Goal: Information Seeking & Learning: Learn about a topic

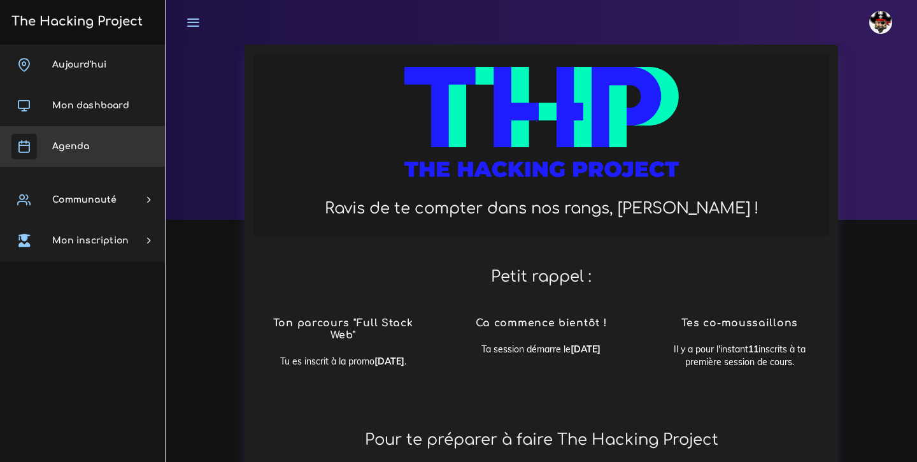
click at [99, 145] on link "Agenda" at bounding box center [82, 146] width 165 height 41
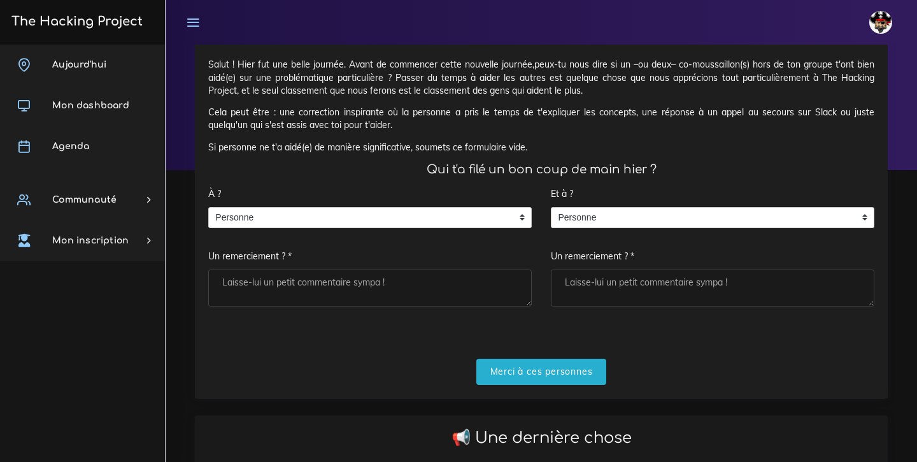
scroll to position [118, 0]
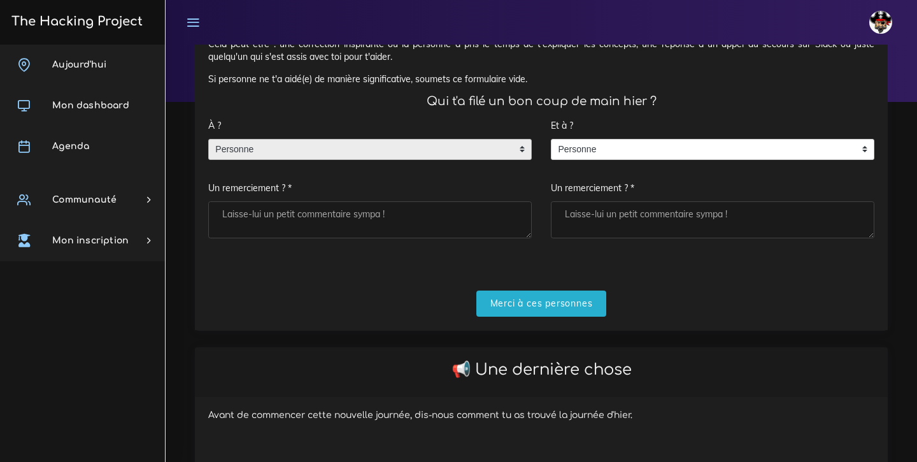
click at [477, 148] on span "Personne" at bounding box center [360, 150] width 303 height 20
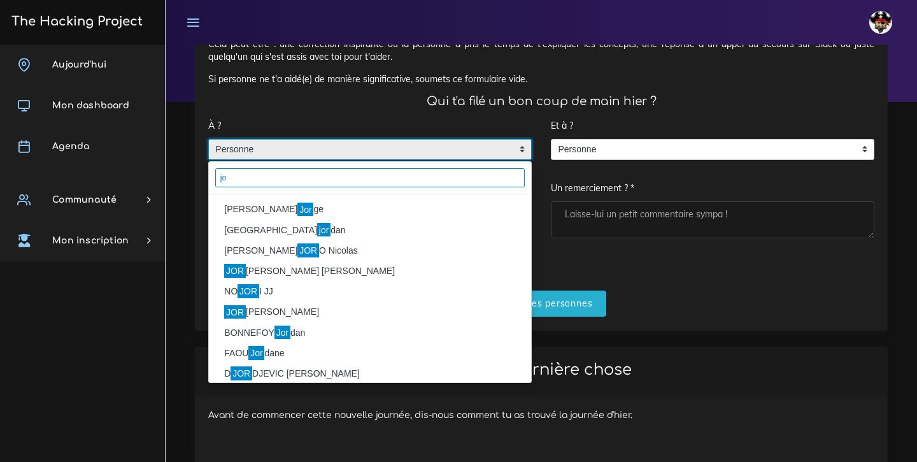
type input "j"
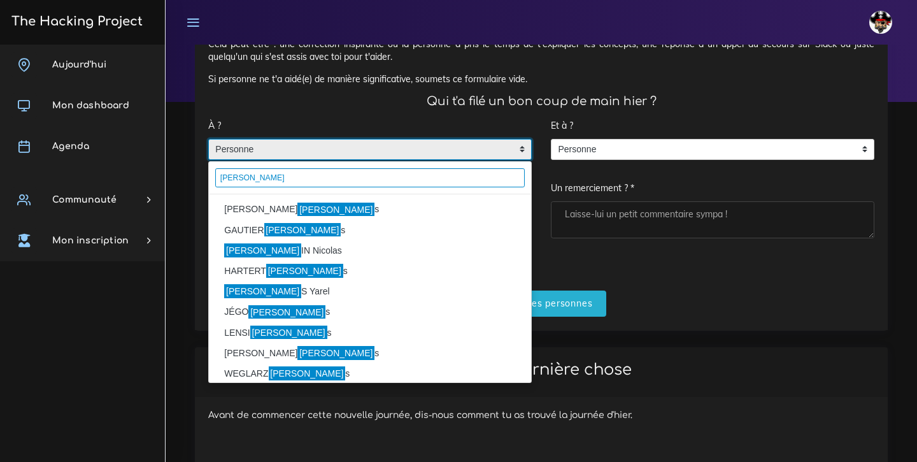
type input "luca"
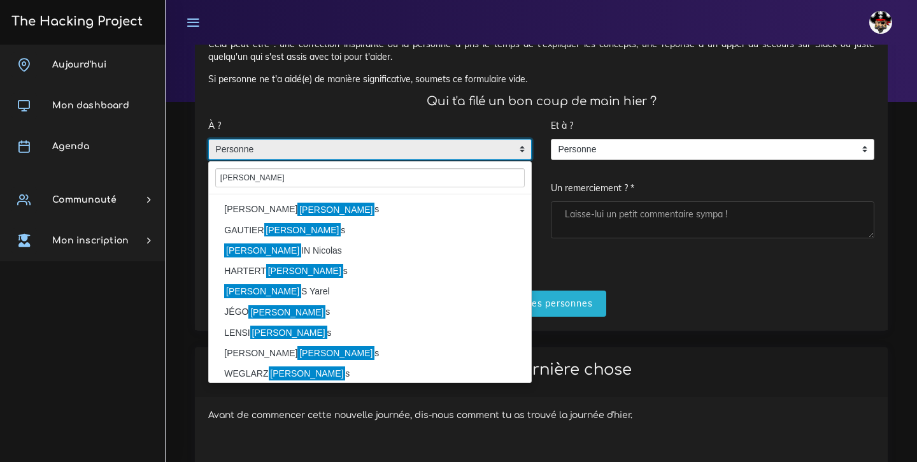
click at [251, 208] on li "MIRANDA Luca s" at bounding box center [370, 209] width 322 height 20
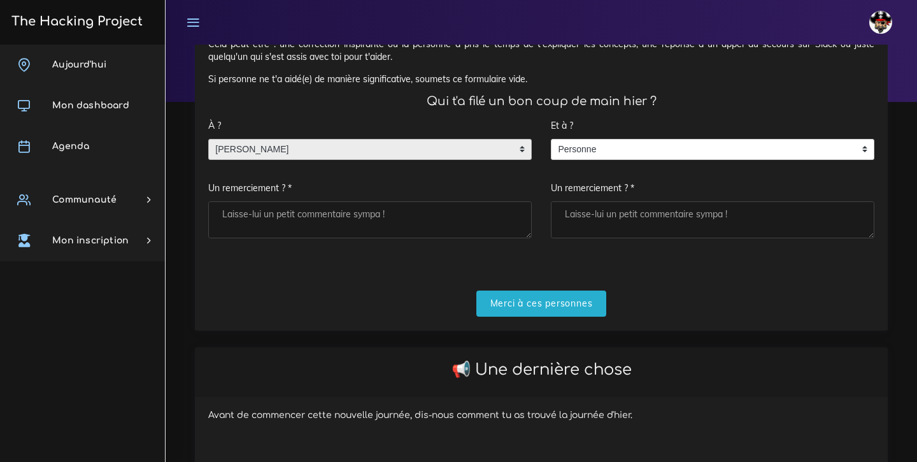
click at [251, 208] on textarea "Un remerciement ? *" at bounding box center [370, 219] width 324 height 37
type textarea "merci de m'avoir rassurer sur mon retard"
click at [515, 300] on input "Merci à ces personnes" at bounding box center [542, 304] width 131 height 26
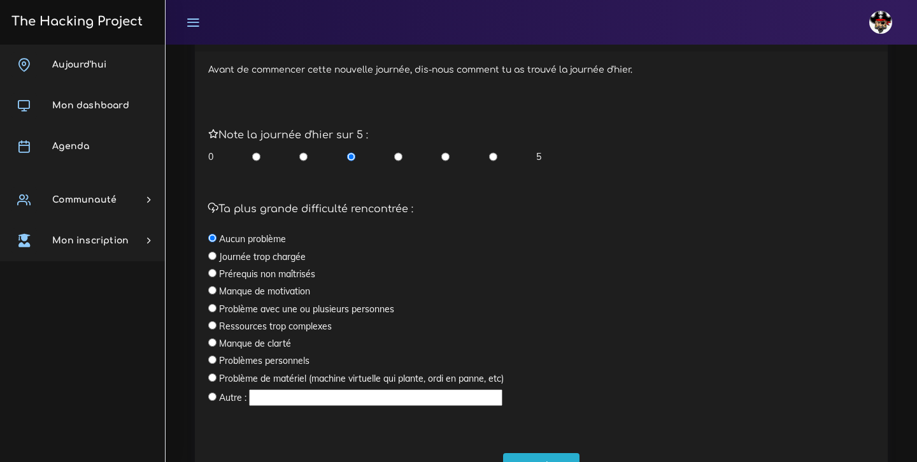
scroll to position [308, 0]
click at [212, 270] on input "radio" at bounding box center [212, 272] width 8 height 8
radio input "true"
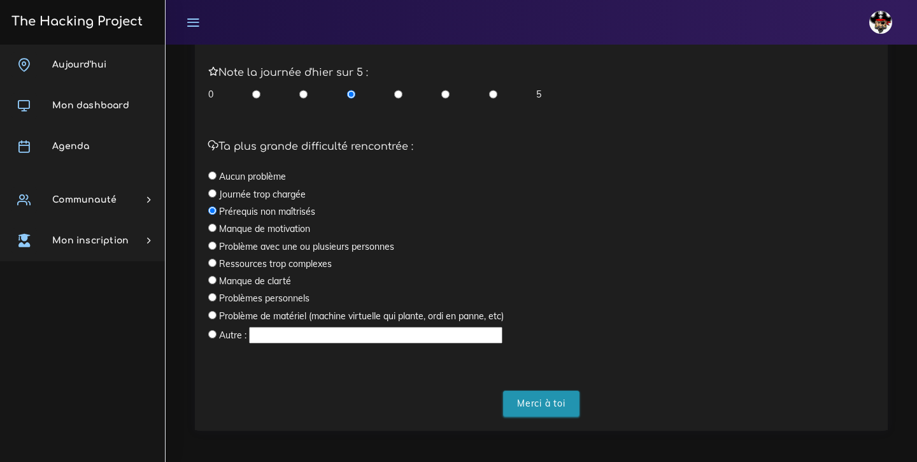
click at [535, 398] on input "Merci à toi" at bounding box center [541, 404] width 76 height 26
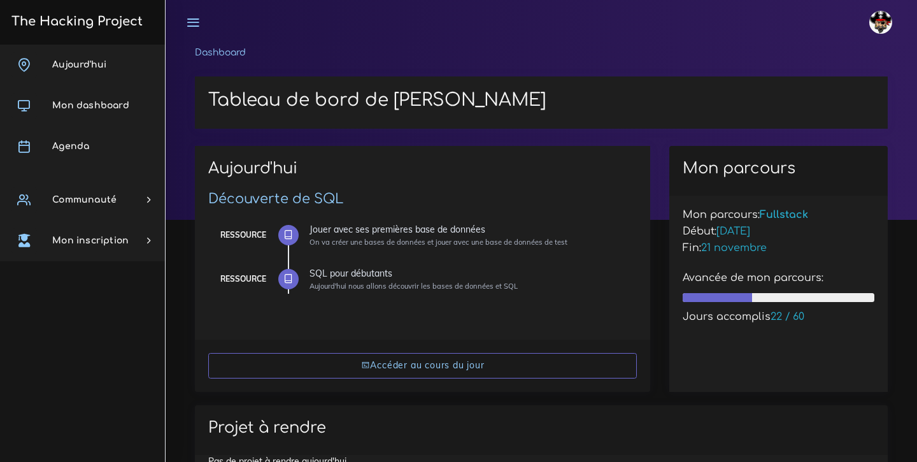
click at [535, 398] on div "Aujourd'hui Découverte de SQL Ressource Jouer avec ses premières base de donnée…" at bounding box center [541, 276] width 712 height 260
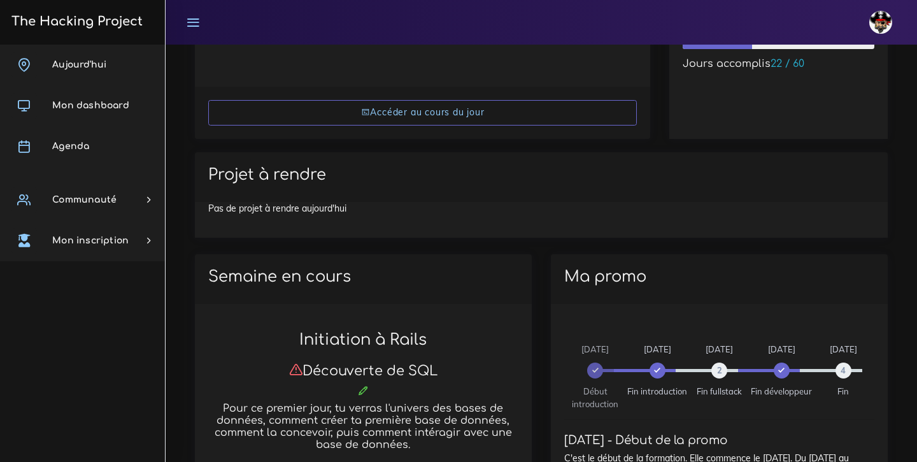
scroll to position [232, 0]
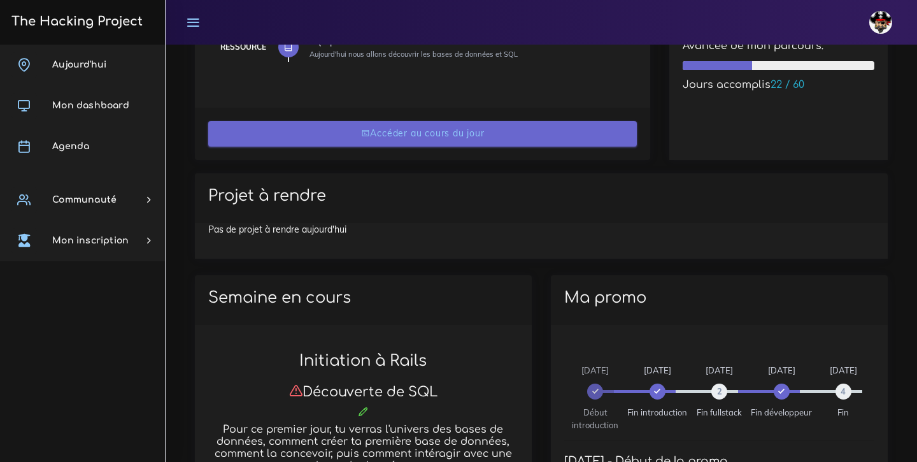
click at [284, 129] on link "Accéder au cours du jour" at bounding box center [422, 134] width 429 height 26
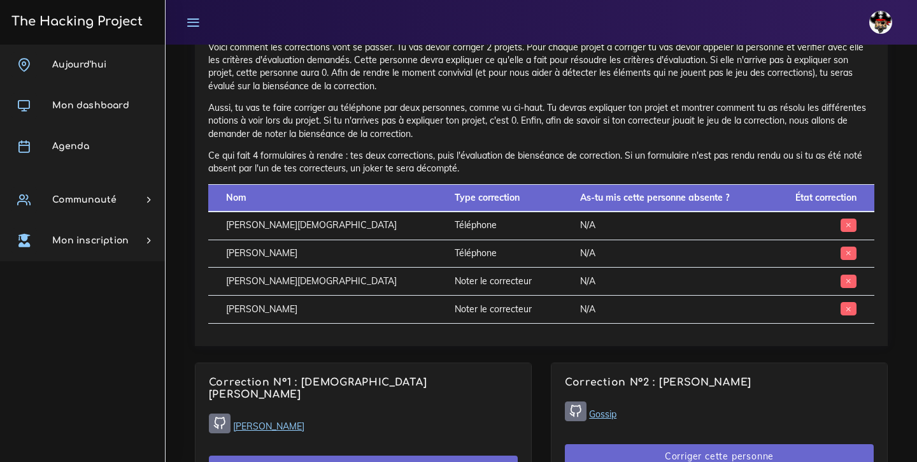
scroll to position [553, 0]
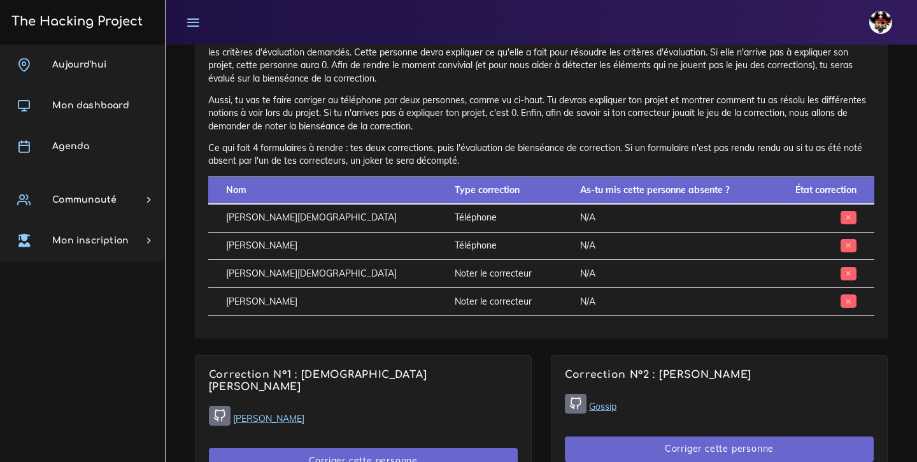
click at [437, 256] on td "Téléphone" at bounding box center [499, 246] width 125 height 28
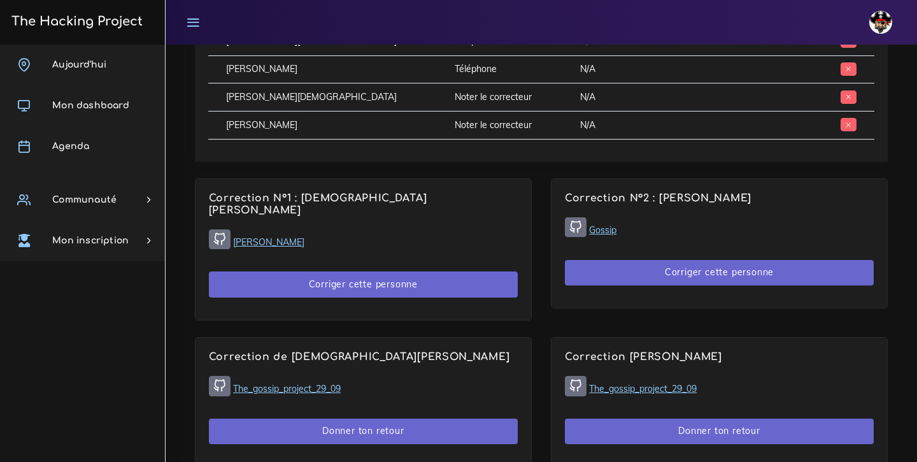
scroll to position [732, 0]
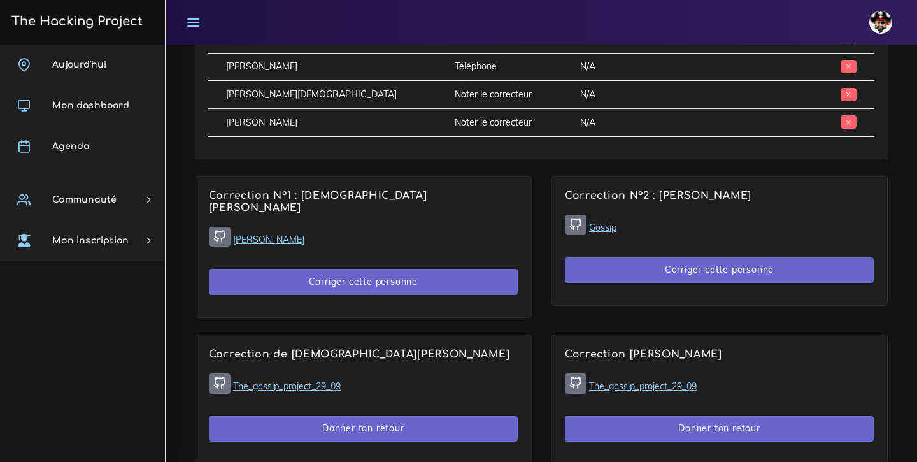
click at [458, 243] on div "Correction N°1 : Christian HAUUY Gossip Sinatra Corriger cette personne" at bounding box center [364, 246] width 336 height 141
click at [604, 225] on link "Gossip" at bounding box center [602, 227] width 27 height 11
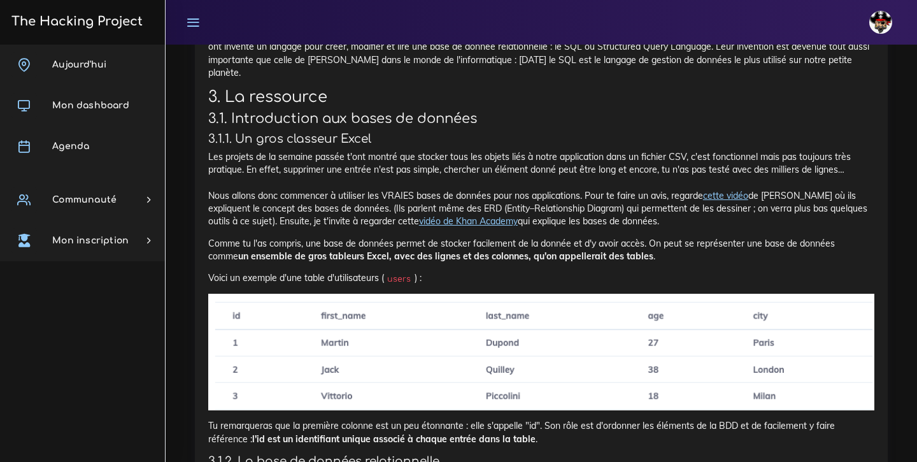
scroll to position [2801, 0]
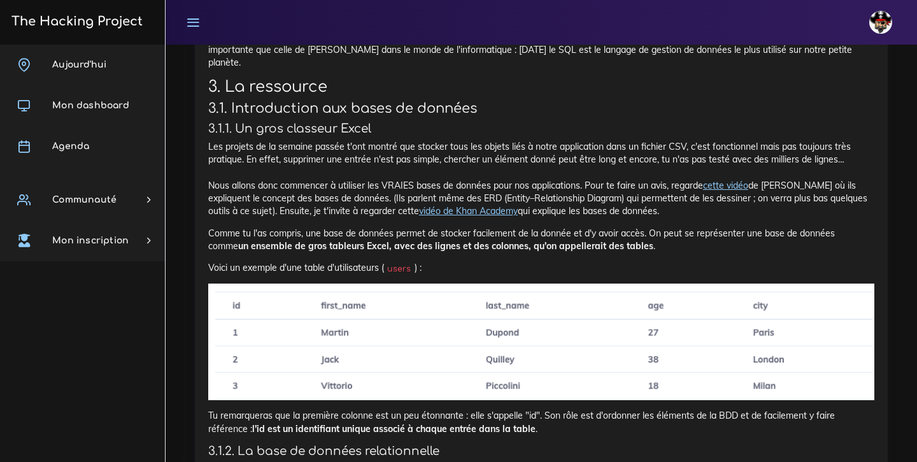
click at [724, 180] on link "cette vidéo" at bounding box center [725, 185] width 45 height 11
click at [447, 205] on link "vidéo de Khan Academy" at bounding box center [468, 210] width 99 height 11
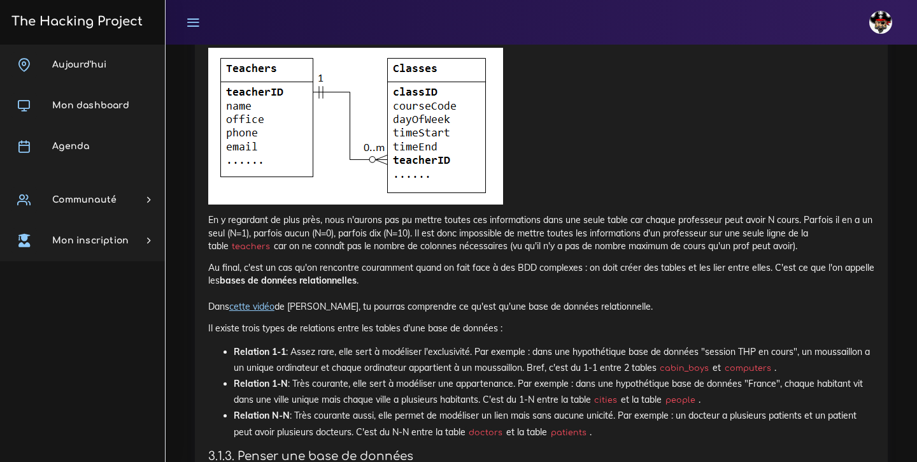
scroll to position [3279, 0]
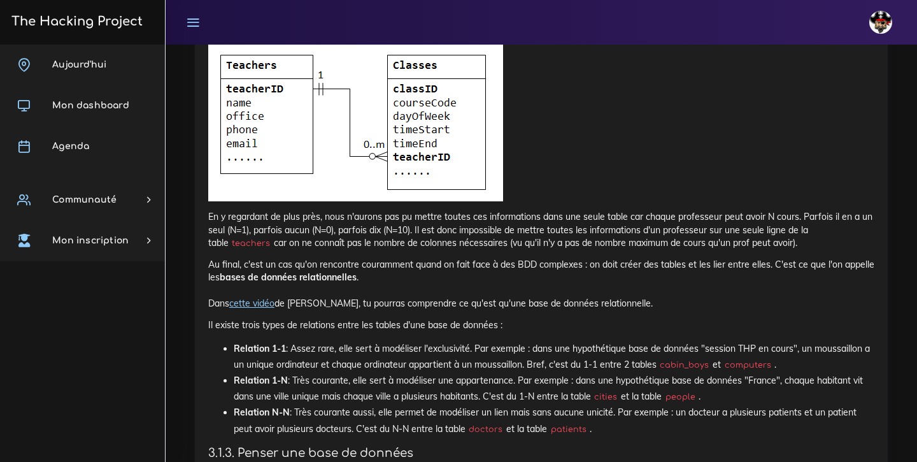
click at [259, 298] on link "cette vidéo" at bounding box center [251, 303] width 45 height 11
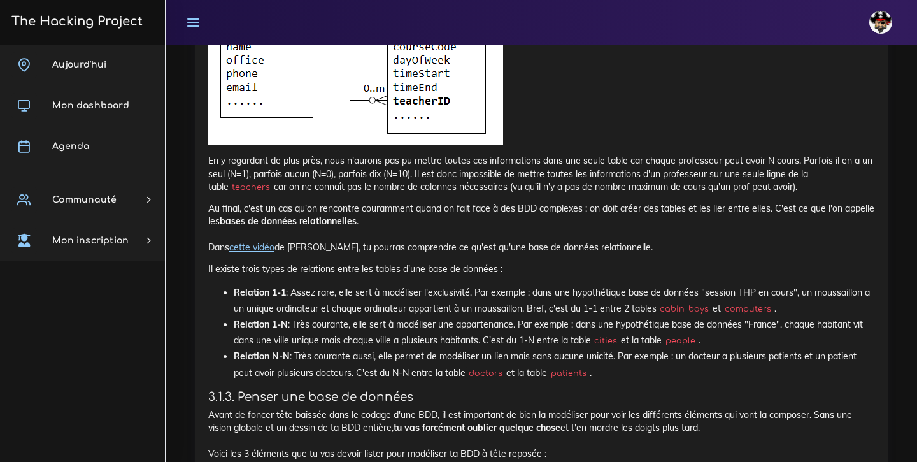
scroll to position [3337, 0]
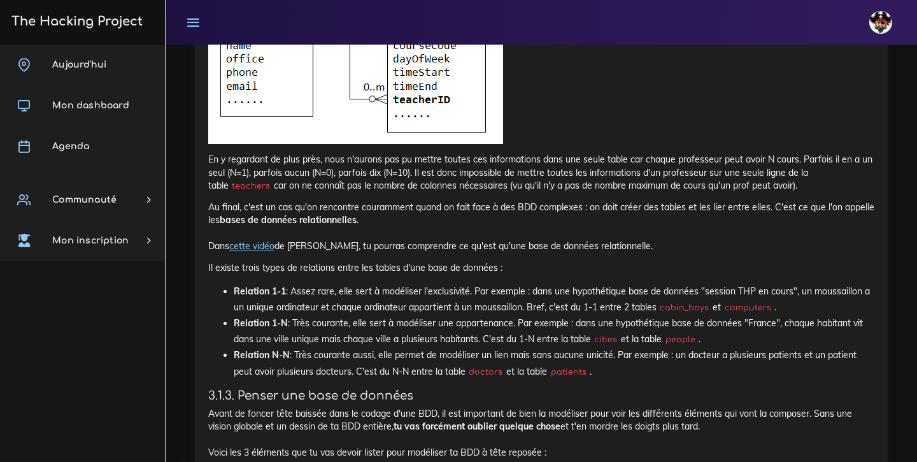
click at [540, 315] on li "Relation 1-N : Très courante, elle sert à modéliser une appartenance. Par exemp…" at bounding box center [554, 331] width 641 height 32
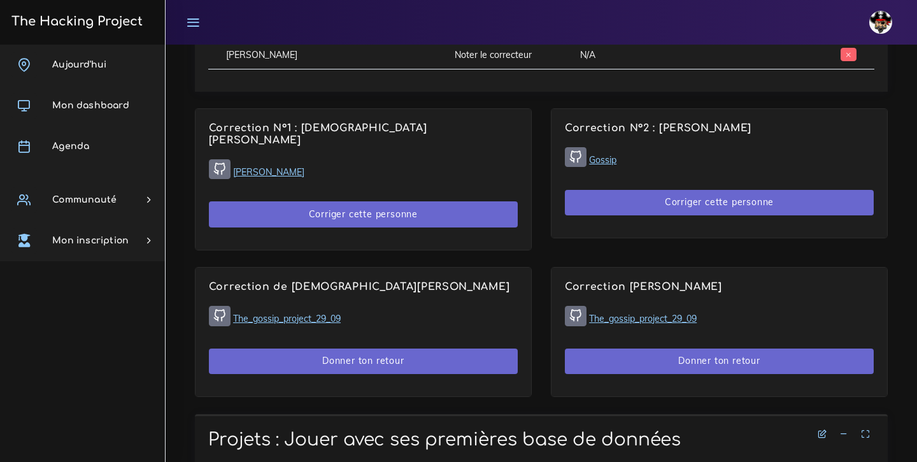
scroll to position [798, 0]
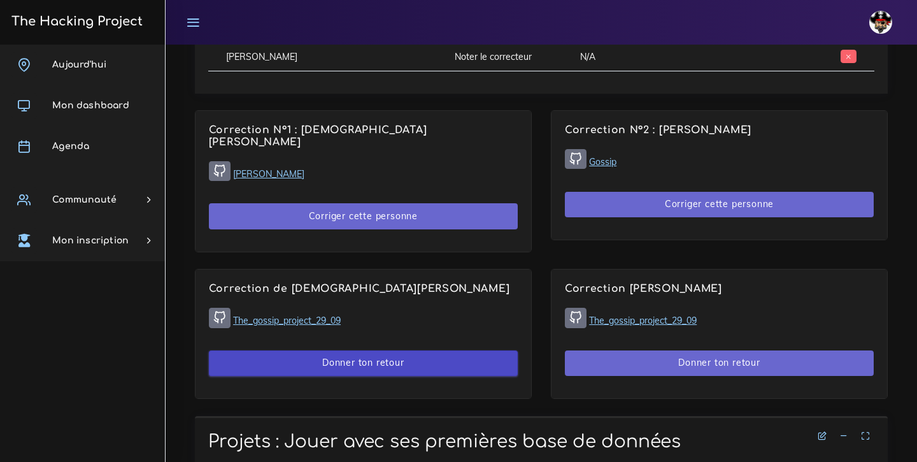
click at [347, 350] on button "Donner ton retour" at bounding box center [363, 363] width 309 height 26
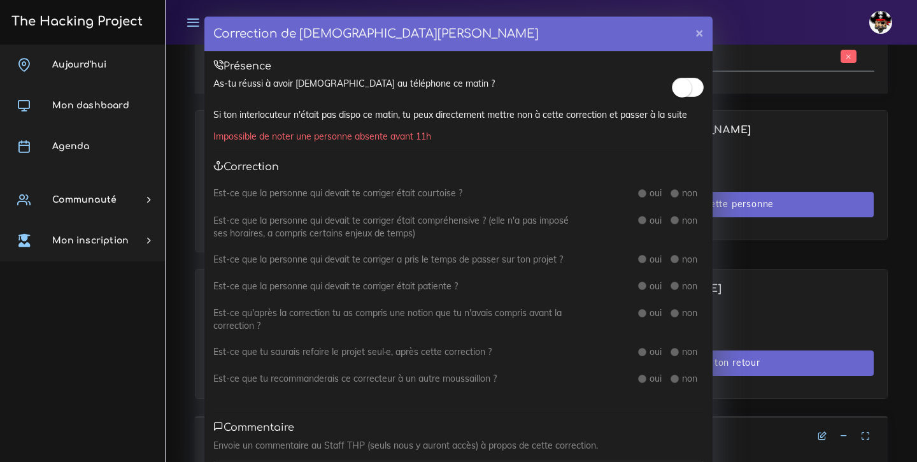
click at [677, 90] on small at bounding box center [682, 87] width 19 height 19
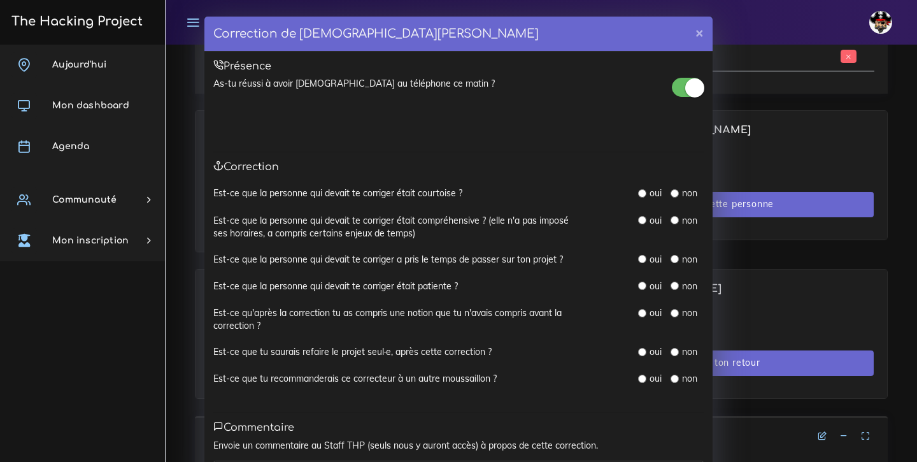
click at [642, 193] on input "radio" at bounding box center [642, 193] width 8 height 8
radio input "true"
click at [644, 220] on input "radio" at bounding box center [642, 220] width 8 height 8
radio input "true"
click at [642, 255] on input "radio" at bounding box center [642, 259] width 8 height 8
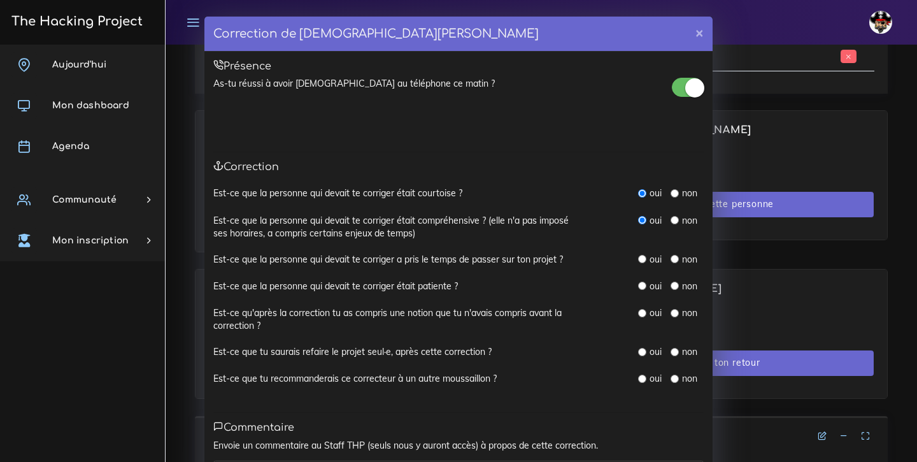
radio input "true"
click at [642, 288] on div "oui" at bounding box center [649, 286] width 23 height 13
click at [644, 285] on input "radio" at bounding box center [642, 286] width 8 height 8
radio input "true"
click at [674, 310] on input "radio" at bounding box center [675, 313] width 8 height 8
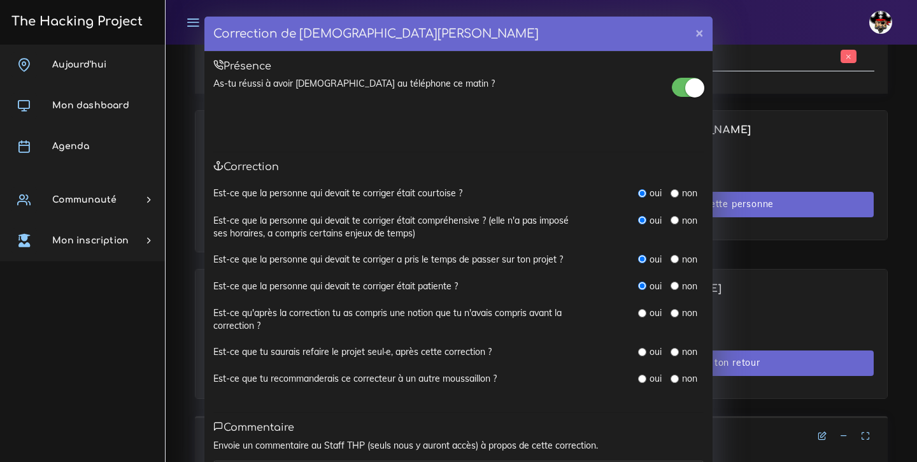
radio input "true"
click at [675, 348] on input "radio" at bounding box center [675, 352] width 8 height 8
radio input "true"
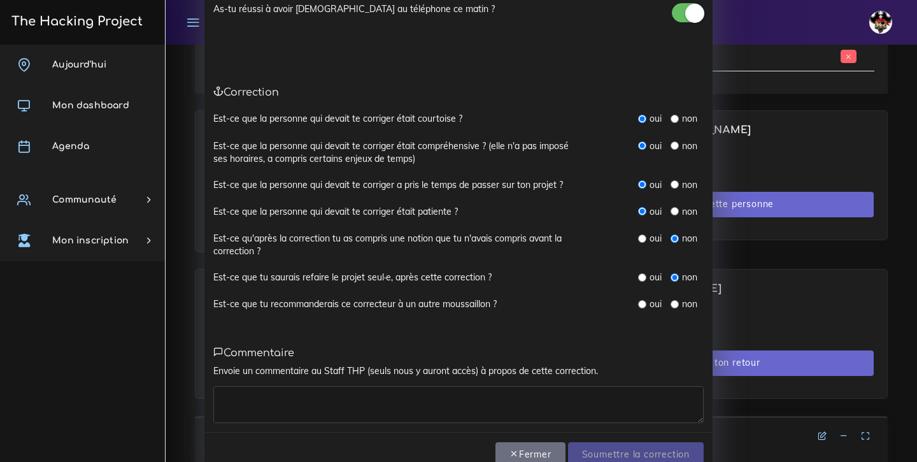
scroll to position [78, 0]
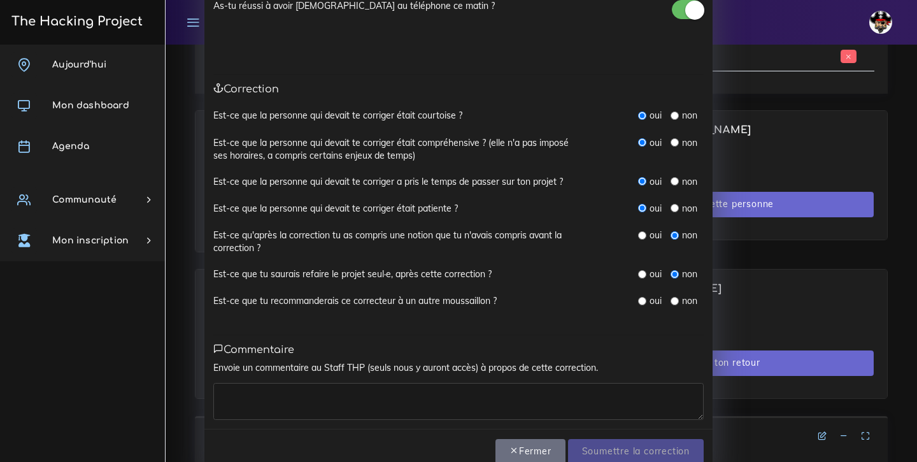
click at [674, 297] on input "radio" at bounding box center [675, 301] width 8 height 8
radio input "true"
click at [524, 396] on textarea at bounding box center [458, 401] width 491 height 37
click at [642, 297] on input "radio" at bounding box center [642, 301] width 8 height 8
radio input "true"
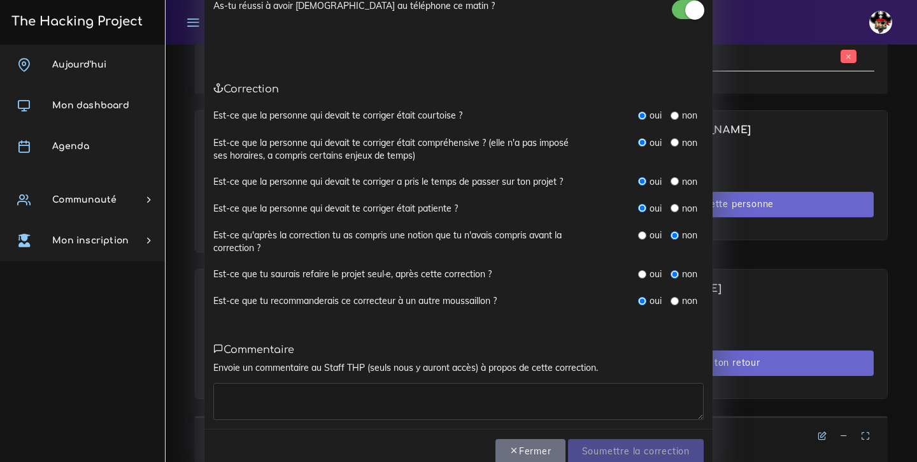
click at [460, 394] on textarea at bounding box center [458, 401] width 491 height 37
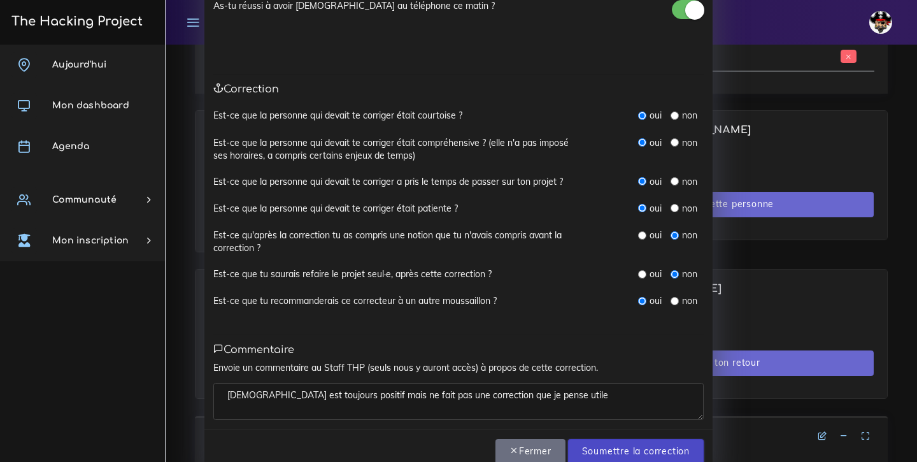
type textarea "Christian est toujours positif mais ne fait pas une correction que je pense uti…"
click at [619, 443] on input "Soumettre la correction" at bounding box center [636, 452] width 136 height 26
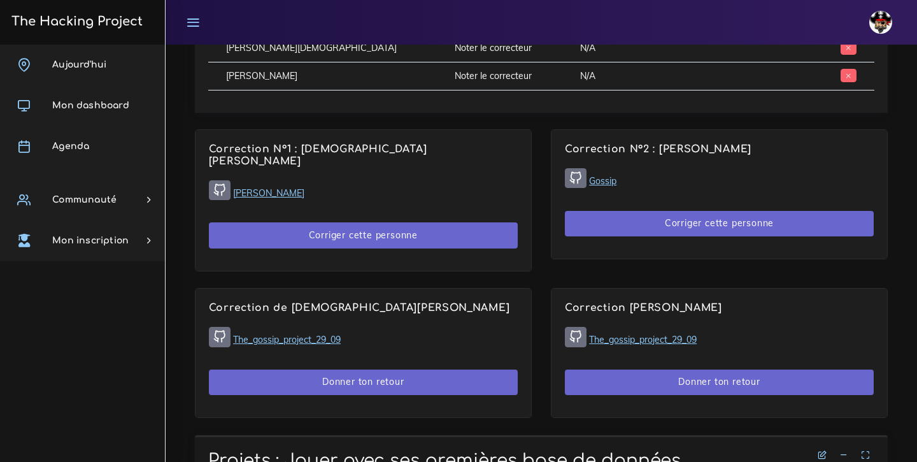
scroll to position [779, 0]
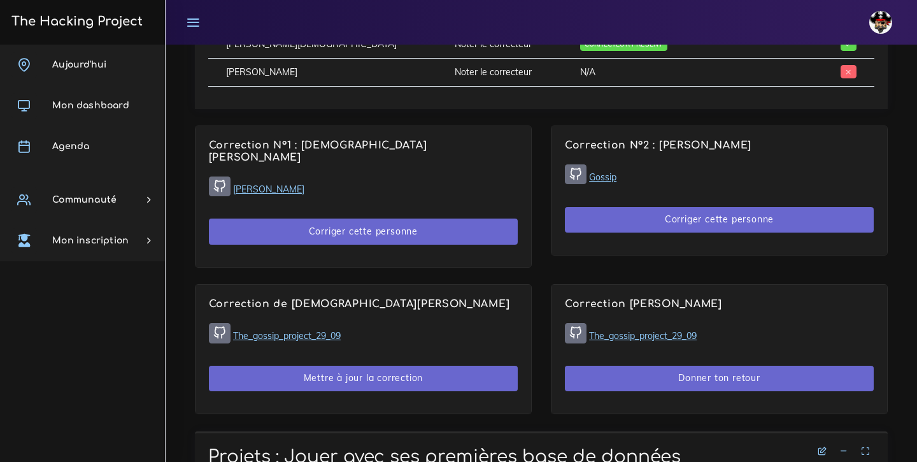
scroll to position [874, 0]
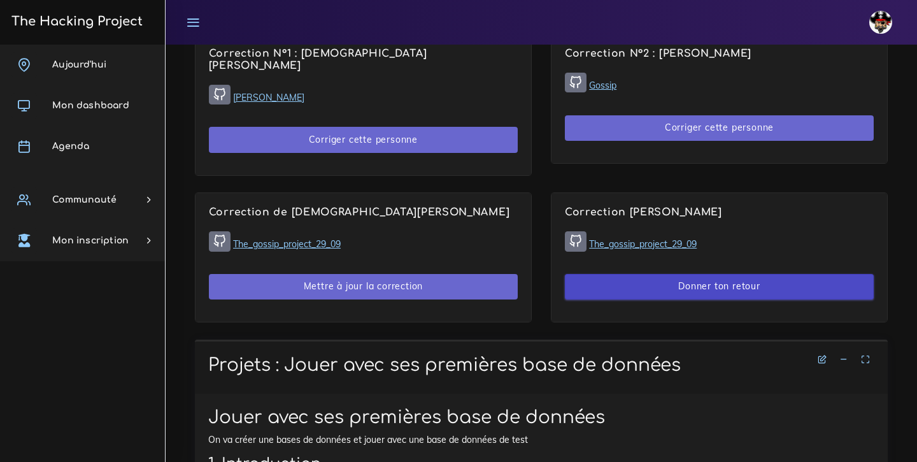
click at [669, 274] on button "Donner ton retour" at bounding box center [719, 287] width 309 height 26
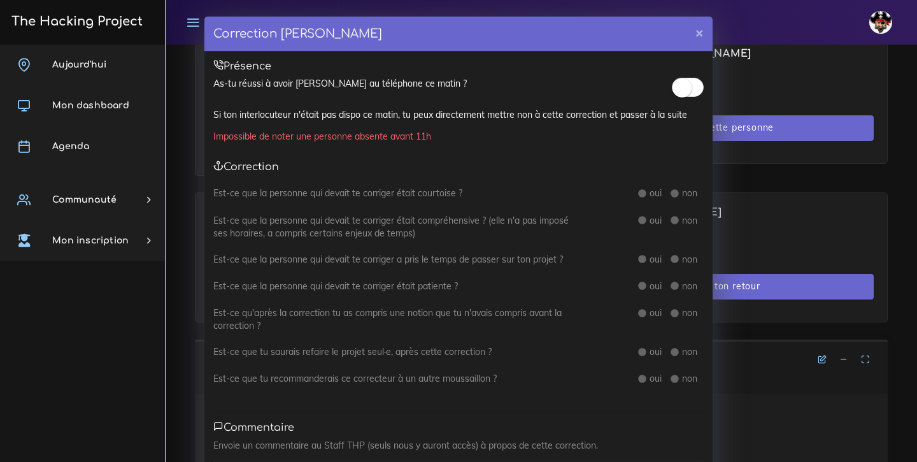
click at [687, 86] on small at bounding box center [682, 87] width 19 height 19
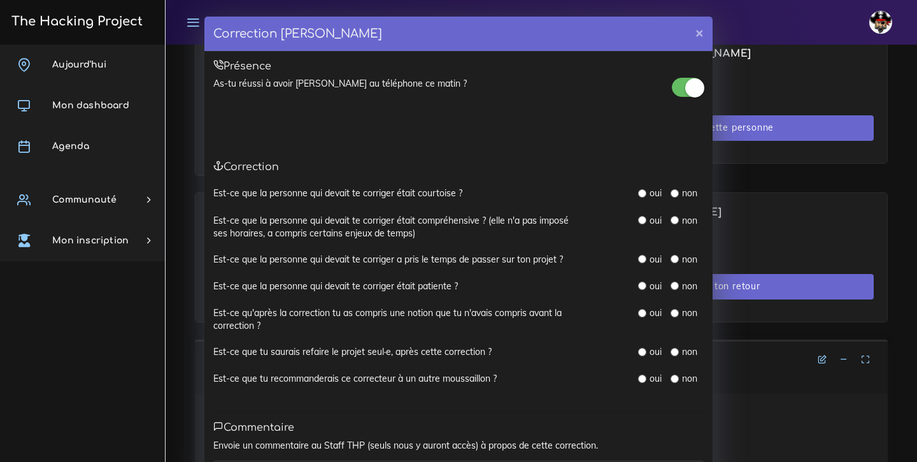
click at [645, 193] on input "radio" at bounding box center [642, 193] width 8 height 8
radio input "true"
click at [644, 218] on input "radio" at bounding box center [642, 220] width 8 height 8
radio input "true"
click at [642, 256] on input "radio" at bounding box center [642, 259] width 8 height 8
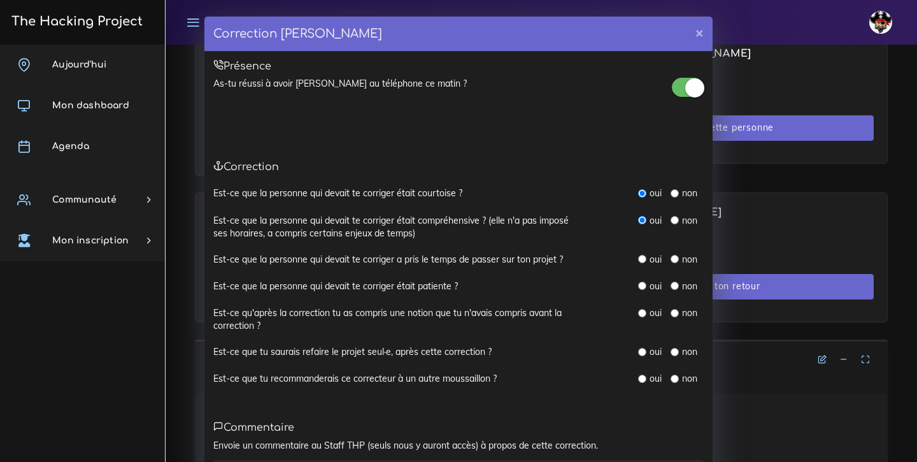
radio input "true"
click at [643, 284] on input "radio" at bounding box center [642, 286] width 8 height 8
radio input "true"
click at [673, 310] on input "radio" at bounding box center [675, 313] width 8 height 8
radio input "true"
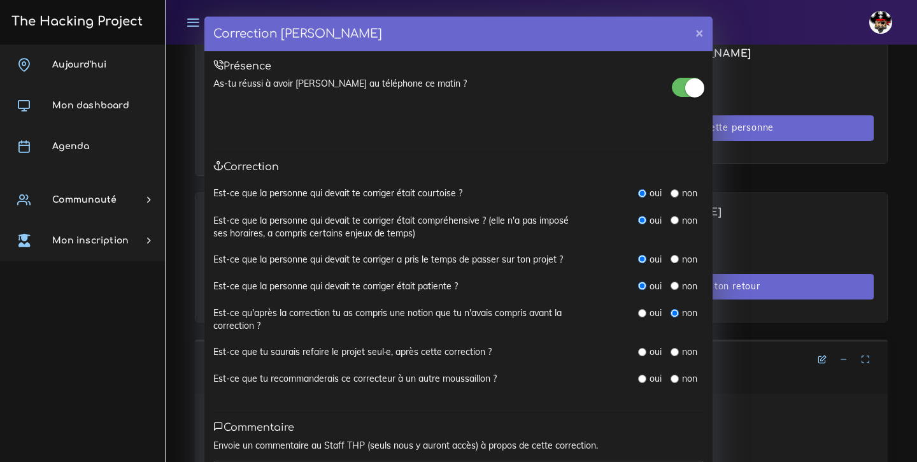
click at [675, 348] on input "radio" at bounding box center [675, 352] width 8 height 8
radio input "true"
click at [644, 375] on input "radio" at bounding box center [642, 379] width 8 height 8
radio input "true"
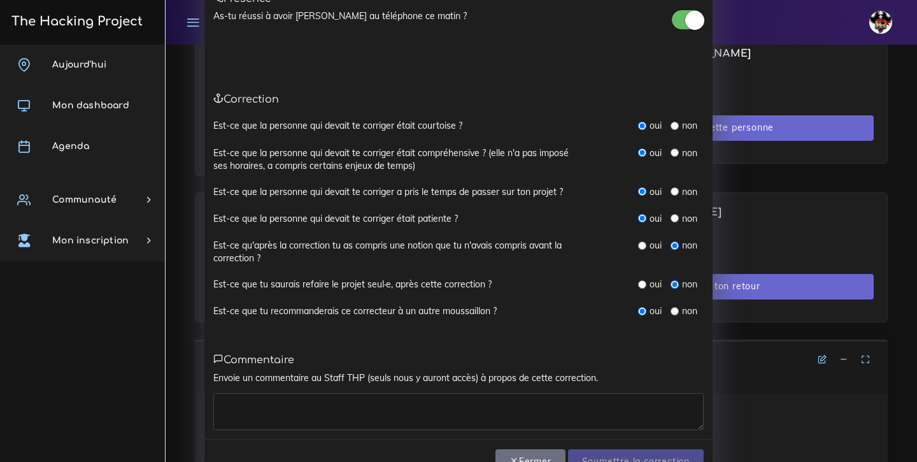
scroll to position [73, 0]
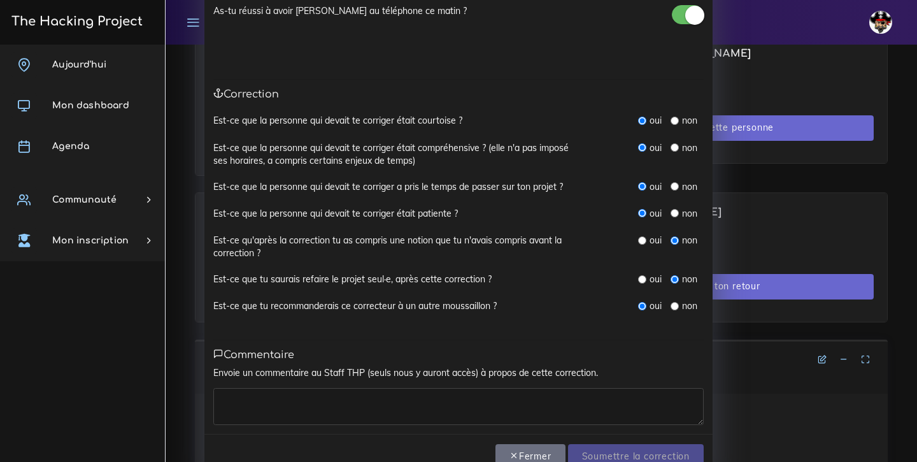
click at [608, 394] on textarea at bounding box center [458, 406] width 491 height 37
type textarea "pose des questions et prend le temps de regarder le code"
click at [649, 449] on input "Soumettre la correction" at bounding box center [636, 457] width 136 height 26
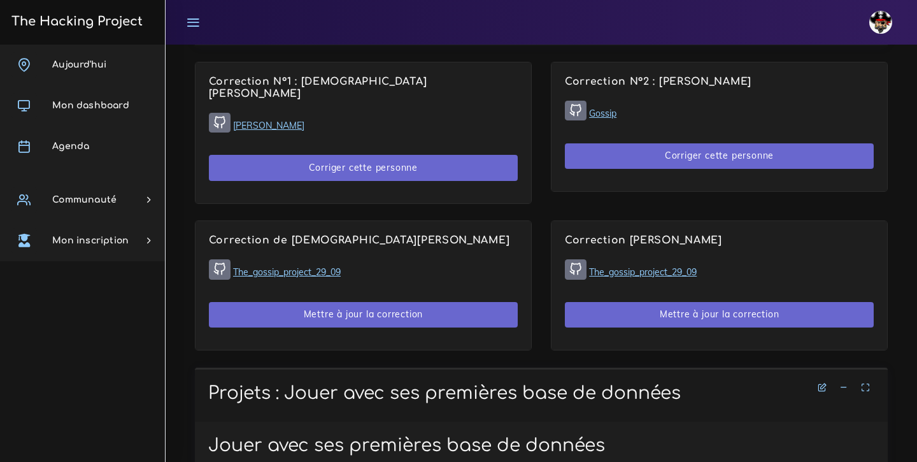
scroll to position [844, 0]
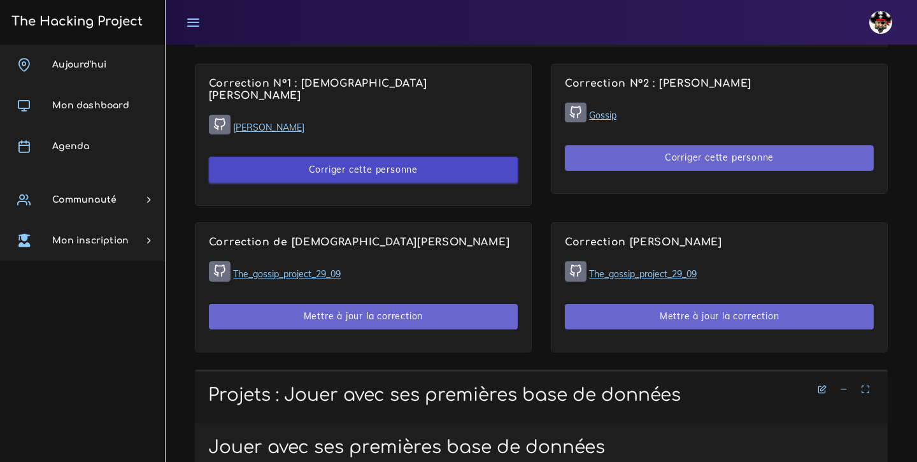
click at [428, 157] on button "Corriger cette personne" at bounding box center [363, 170] width 309 height 26
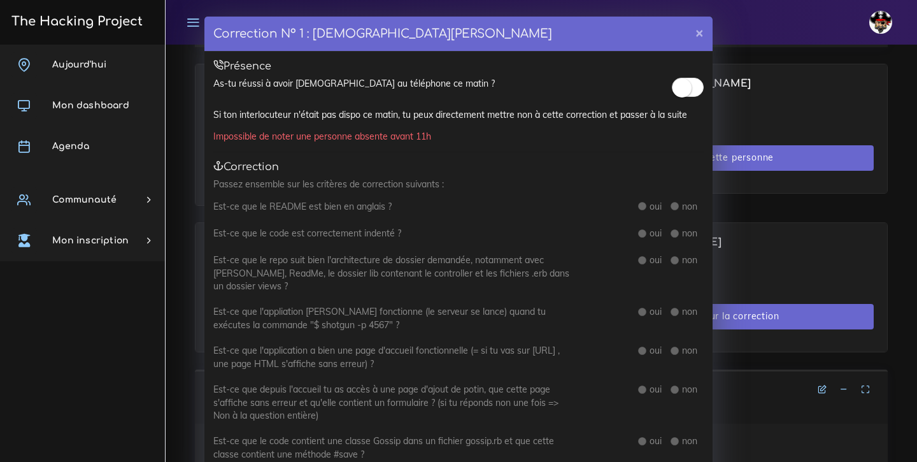
click at [687, 86] on small at bounding box center [682, 87] width 19 height 19
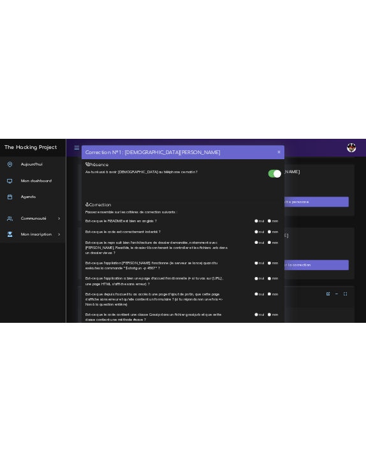
scroll to position [20, 0]
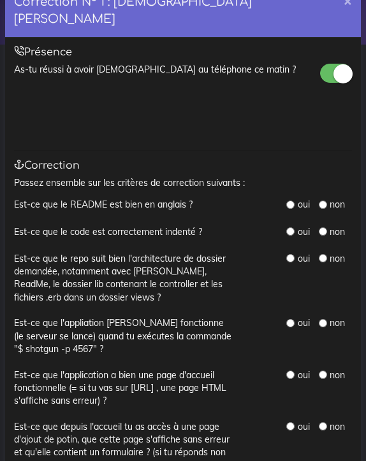
click at [291, 201] on input "radio" at bounding box center [290, 205] width 8 height 8
radio input "true"
click at [292, 227] on input "radio" at bounding box center [290, 231] width 8 height 8
radio input "true"
click at [292, 254] on input "radio" at bounding box center [290, 258] width 8 height 8
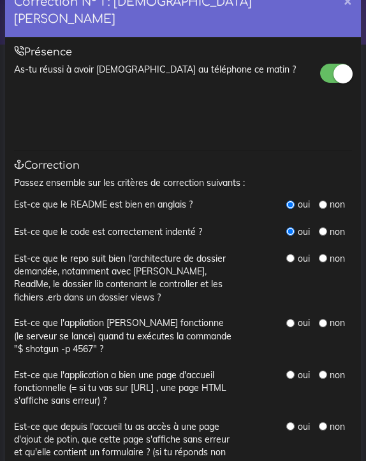
radio input "true"
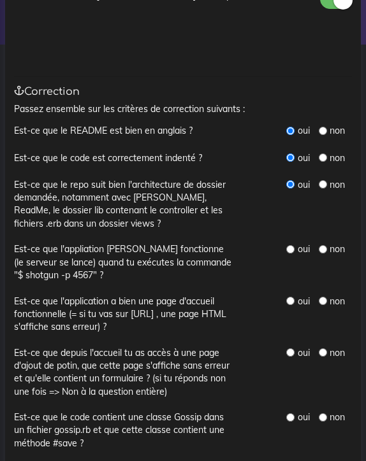
scroll to position [120, 0]
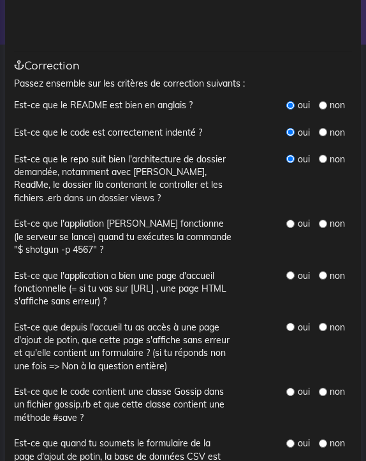
click at [291, 220] on input "radio" at bounding box center [290, 224] width 8 height 8
radio input "true"
click at [290, 271] on input "radio" at bounding box center [290, 275] width 8 height 8
radio input "true"
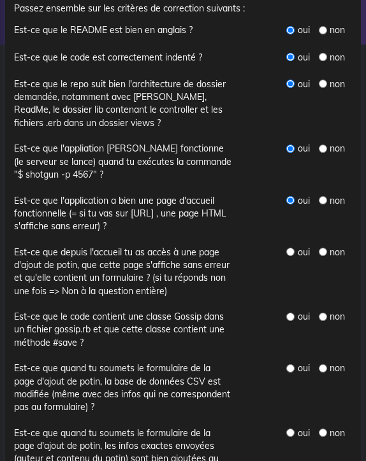
scroll to position [197, 0]
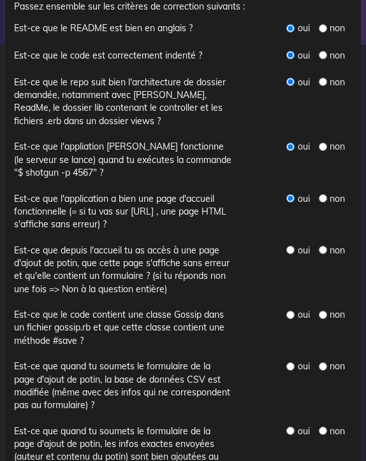
click at [291, 246] on input "radio" at bounding box center [290, 250] width 8 height 8
radio input "true"
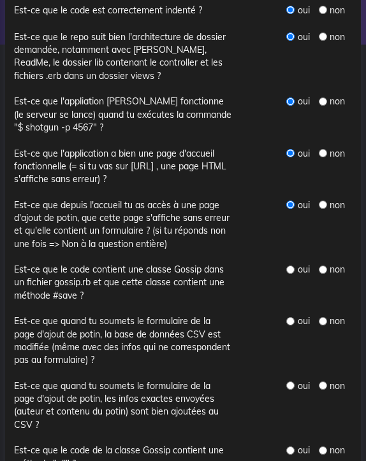
scroll to position [246, 0]
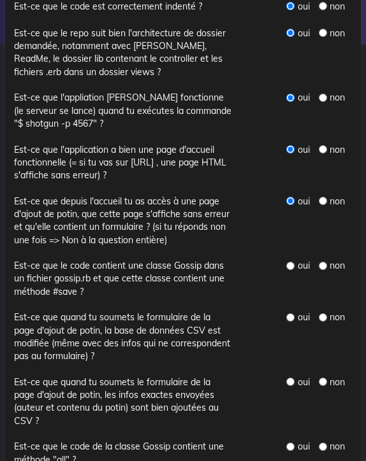
click at [293, 262] on input "radio" at bounding box center [290, 266] width 8 height 8
radio input "true"
click at [291, 313] on input "radio" at bounding box center [290, 317] width 8 height 8
radio input "true"
click at [292, 378] on input "radio" at bounding box center [290, 382] width 8 height 8
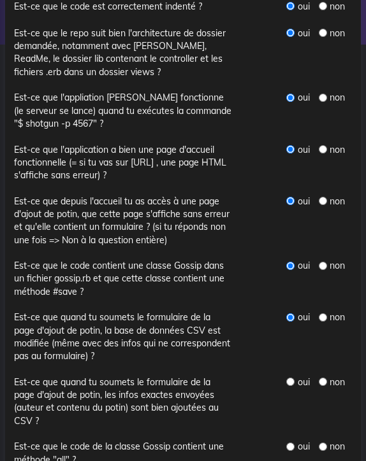
radio input "true"
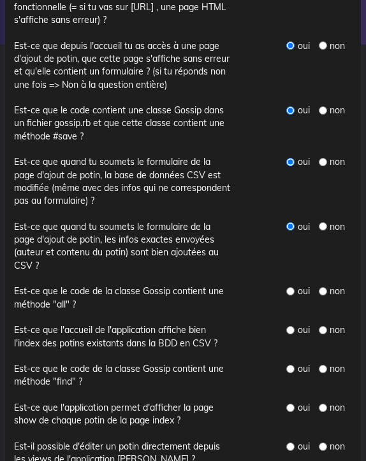
scroll to position [402, 0]
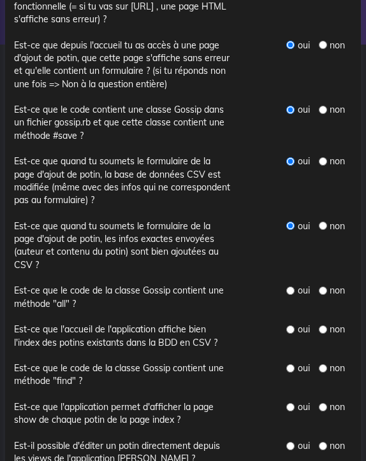
click at [290, 287] on input "radio" at bounding box center [290, 291] width 8 height 8
radio input "true"
click at [289, 326] on input "radio" at bounding box center [290, 330] width 8 height 8
radio input "true"
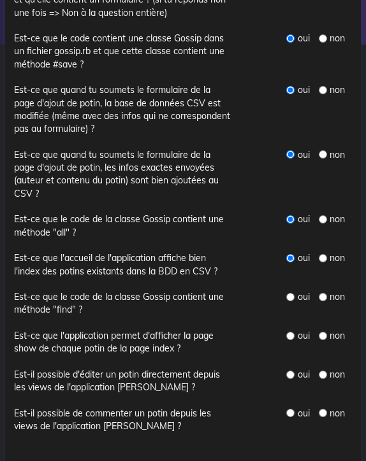
scroll to position [477, 0]
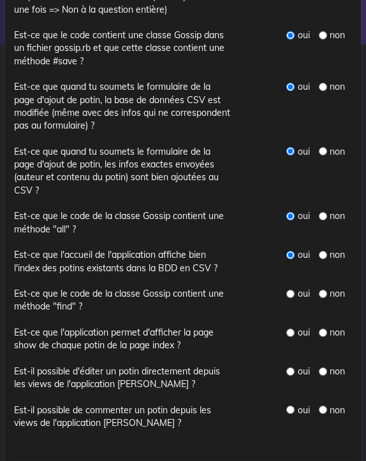
click at [290, 290] on input "radio" at bounding box center [290, 294] width 8 height 8
radio input "true"
click at [293, 329] on input "radio" at bounding box center [290, 333] width 8 height 8
radio input "true"
click at [290, 368] on input "radio" at bounding box center [290, 372] width 8 height 8
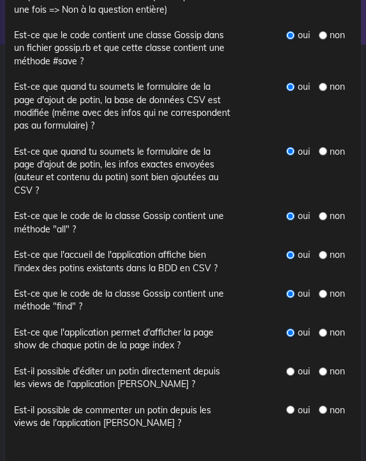
radio input "true"
click at [291, 406] on input "radio" at bounding box center [290, 410] width 8 height 8
radio input "true"
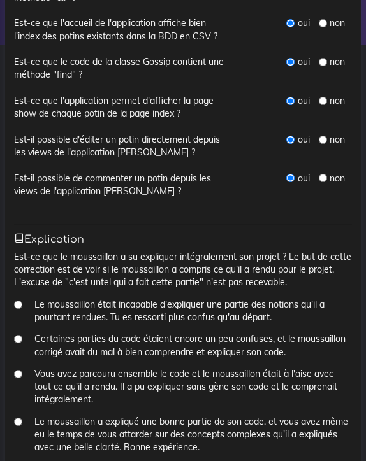
scroll to position [709, 0]
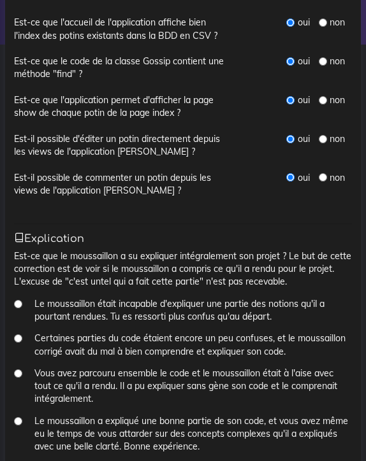
click at [19, 335] on input "Certaines parties du code étaient encore un peu confuses, et le moussaillon cor…" at bounding box center [18, 339] width 8 height 8
radio input "true"
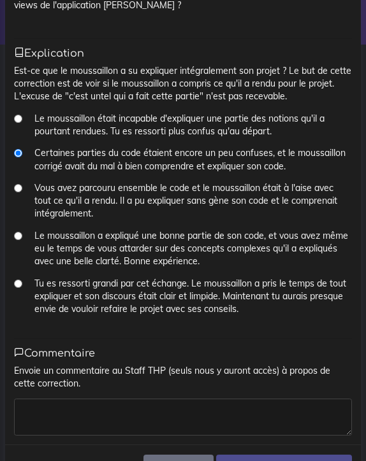
scroll to position [894, 0]
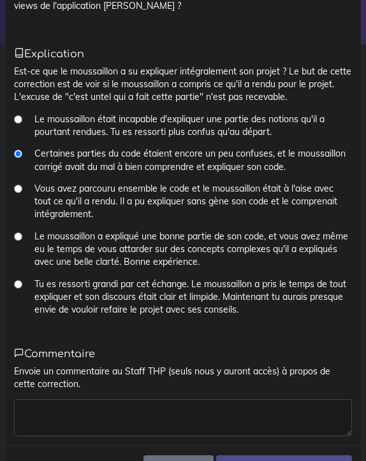
click at [70, 399] on textarea at bounding box center [183, 417] width 338 height 37
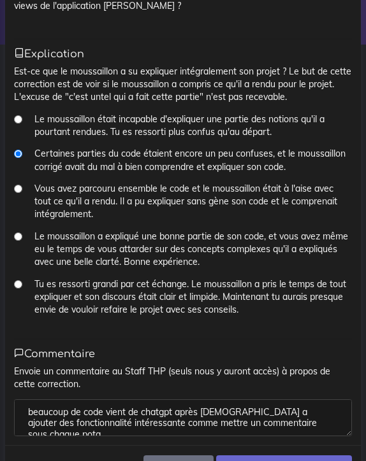
scroll to position [4, 0]
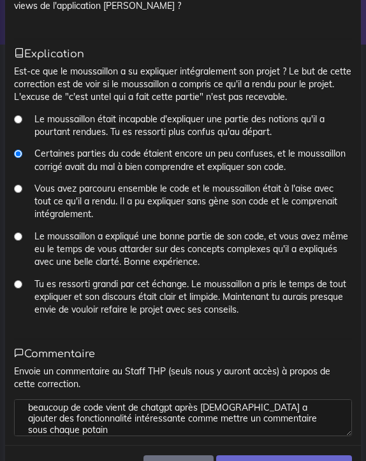
click at [210, 399] on textarea "beaucoup de code vient de chatgpt après Christian a ajouter des fonctionnalité …" at bounding box center [183, 417] width 338 height 37
click at [271, 399] on textarea "beaucoup de code vient de chatgpt après Christian a ajouter des fonctionnalité …" at bounding box center [183, 417] width 338 height 37
click at [173, 401] on textarea "beaucoup de code vient de chatgpt après Christian a ajouter des fonctionnalité …" at bounding box center [183, 417] width 338 height 37
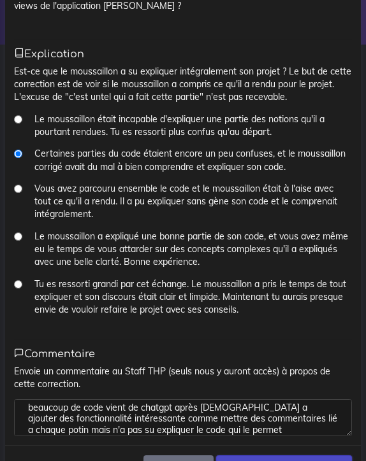
type textarea "beaucoup de code vient de chatgpt après [DEMOGRAPHIC_DATA] a ajouter des foncti…"
click at [281, 456] on input "Soumettre la correction" at bounding box center [284, 469] width 136 height 26
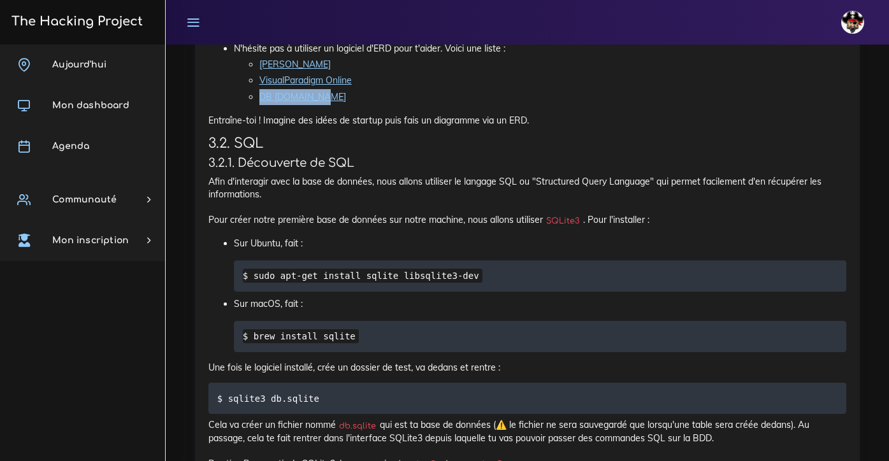
scroll to position [4005, 0]
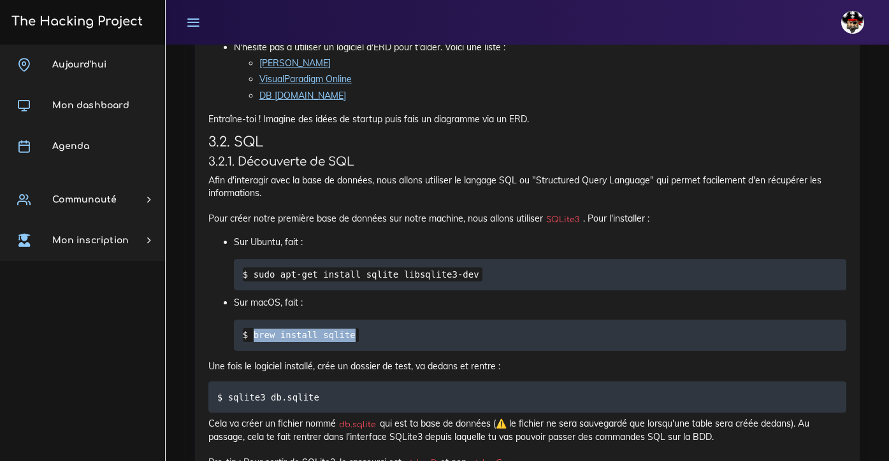
drag, startPoint x: 354, startPoint y: 282, endPoint x: 252, endPoint y: 282, distance: 101.9
click at [252, 328] on code "$ brew install sqlite" at bounding box center [301, 335] width 117 height 14
copy code "brew install sqlite"
click at [365, 295] on p "Sur macOS, fait :" at bounding box center [540, 303] width 612 height 16
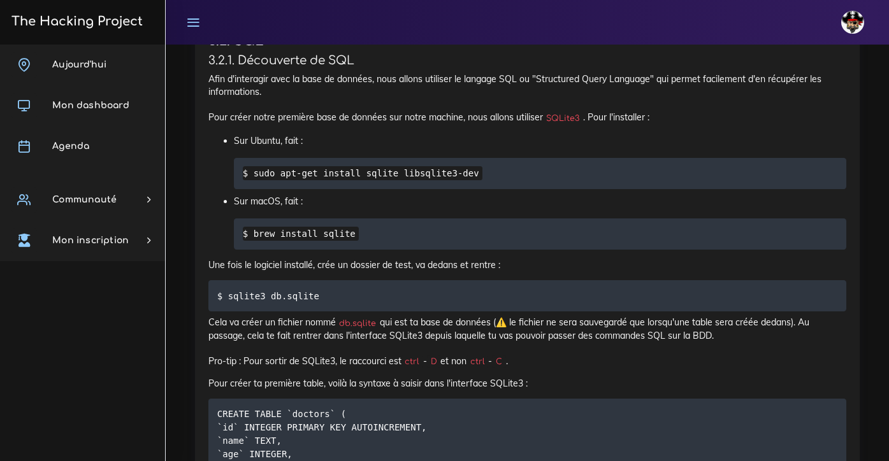
scroll to position [4108, 0]
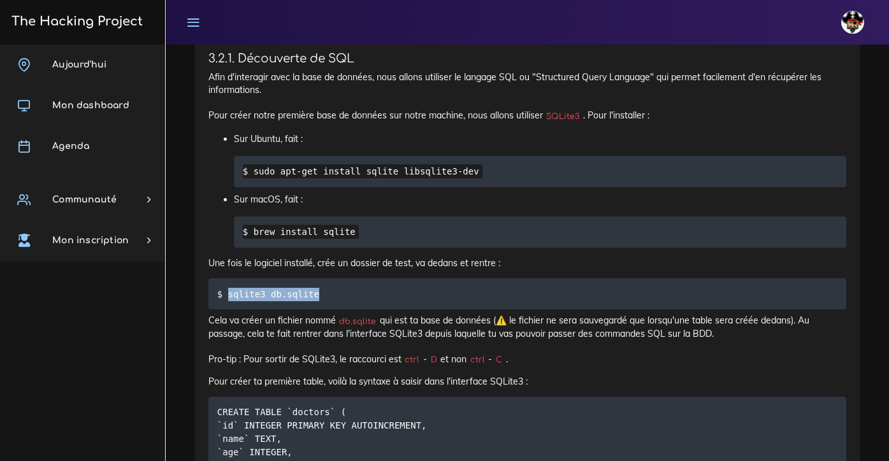
drag, startPoint x: 320, startPoint y: 242, endPoint x: 227, endPoint y: 239, distance: 92.4
click at [227, 287] on code "$ sqlite3 db.sqlite" at bounding box center [270, 294] width 106 height 14
copy code "sqlite3 db.sqlite"
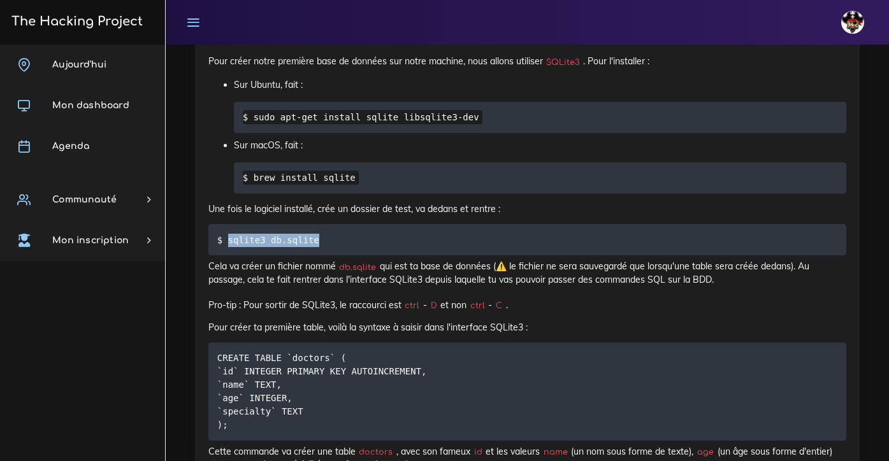
scroll to position [4168, 0]
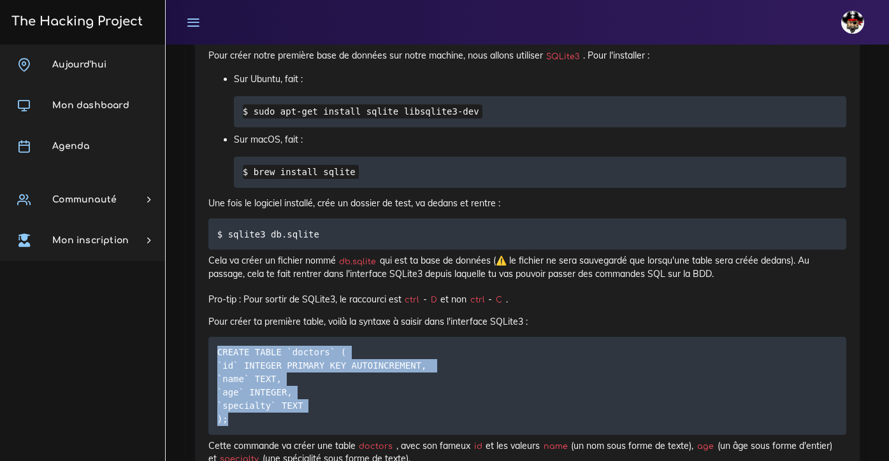
drag, startPoint x: 218, startPoint y: 298, endPoint x: 284, endPoint y: 366, distance: 95.1
click at [284, 366] on pre "CREATE TABLE `doctors` ( `id` INTEGER PRIMARY KEY AUTOINCREMENT, `name` TEXT, `…" at bounding box center [527, 386] width 638 height 98
copy code "CREATE TABLE `doctors` ( `id` INTEGER PRIMARY KEY AUTOINCREMENT, `name` TEXT, `…"
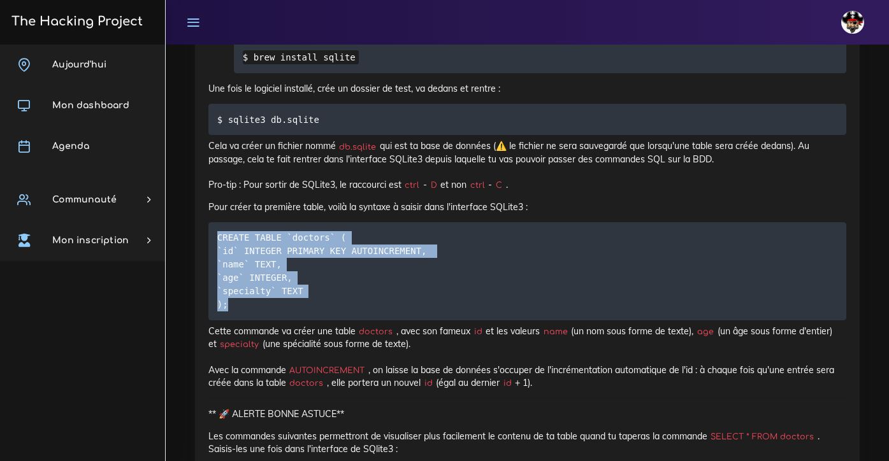
scroll to position [4283, 0]
click at [342, 229] on pre "CREATE TABLE `doctors` ( `id` INTEGER PRIMARY KEY AUTOINCREMENT, `name` TEXT, `…" at bounding box center [527, 271] width 638 height 98
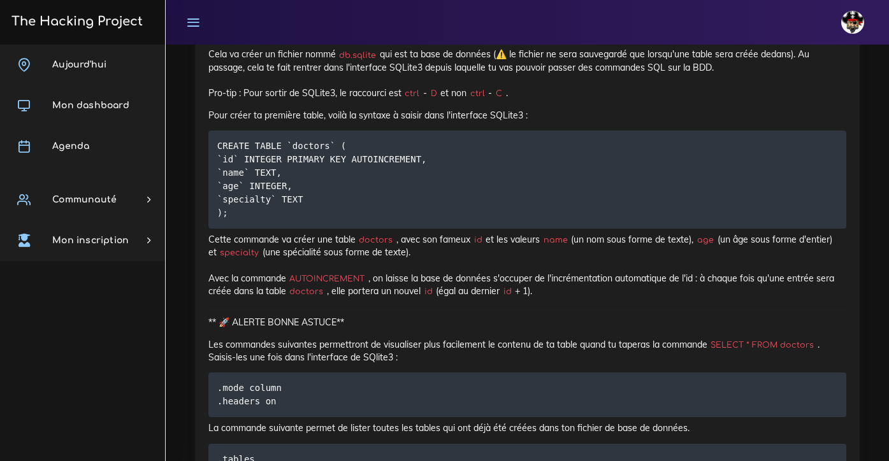
scroll to position [4378, 0]
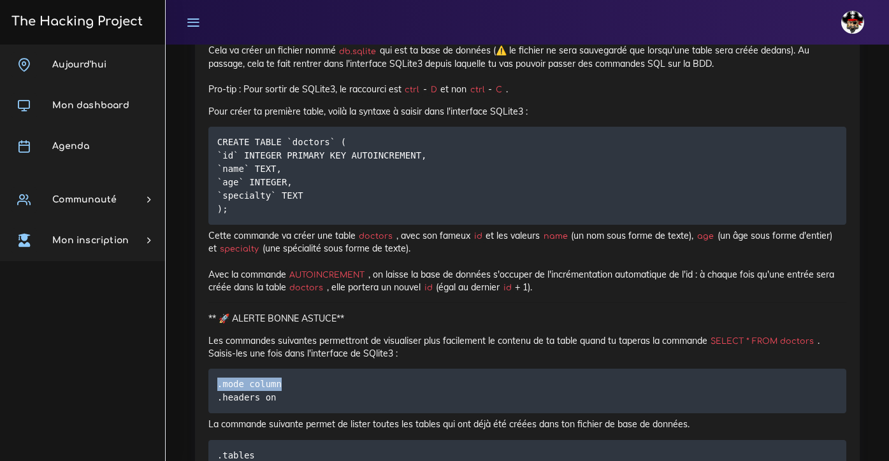
drag, startPoint x: 282, startPoint y: 329, endPoint x: 210, endPoint y: 325, distance: 72.1
click at [210, 369] on pre ".mode column .headers on" at bounding box center [527, 391] width 638 height 45
copy code ".mode column"
drag, startPoint x: 254, startPoint y: 399, endPoint x: 219, endPoint y: 399, distance: 34.4
click at [219, 449] on code ".tables" at bounding box center [237, 456] width 41 height 14
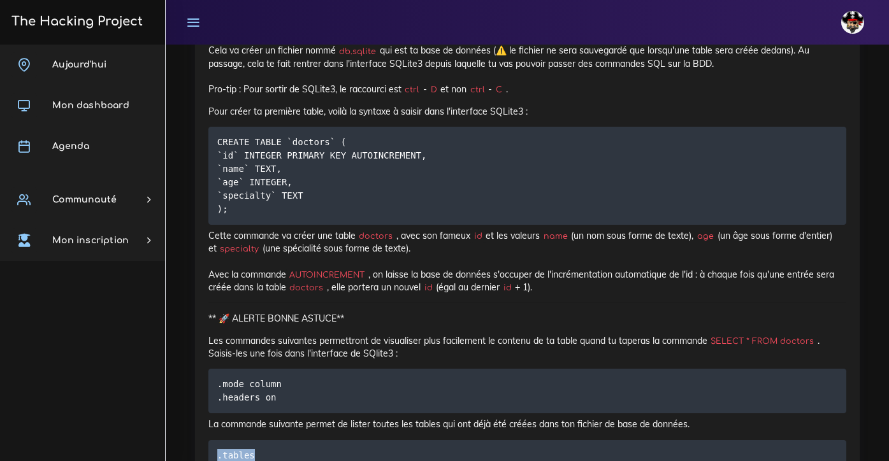
copy code ".tables"
drag, startPoint x: 275, startPoint y: 343, endPoint x: 212, endPoint y: 343, distance: 62.4
click at [212, 369] on pre ".mode column .headers on" at bounding box center [527, 391] width 638 height 45
copy code ".headers on"
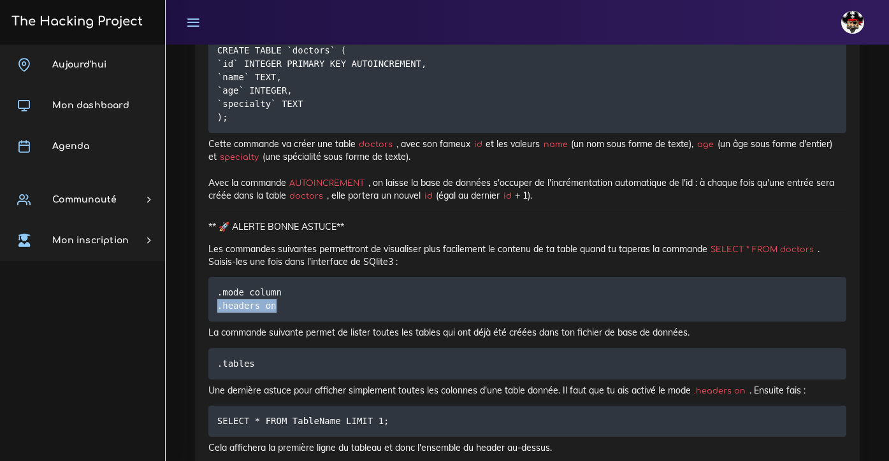
scroll to position [4493, 0]
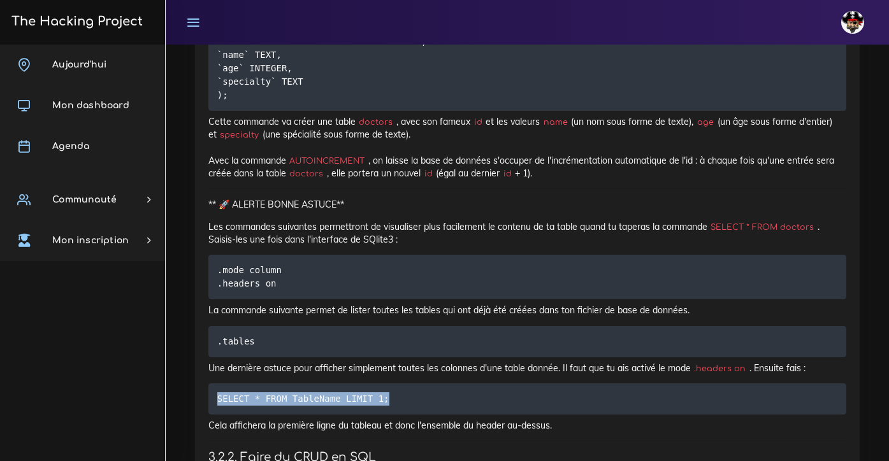
drag, startPoint x: 387, startPoint y: 343, endPoint x: 212, endPoint y: 338, distance: 175.9
click at [212, 384] on pre "SELECT * FROM TableName LIMIT 1;" at bounding box center [527, 399] width 638 height 31
copy code "SELECT * FROM TableName LIMIT 1;"
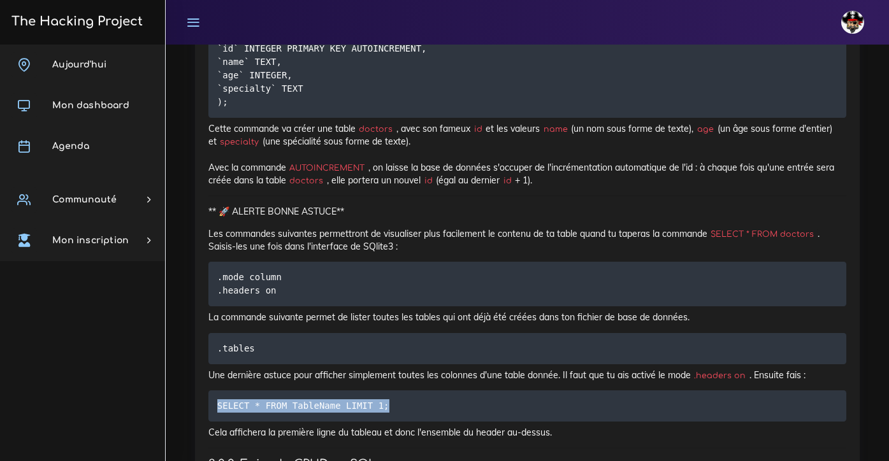
scroll to position [4481, 0]
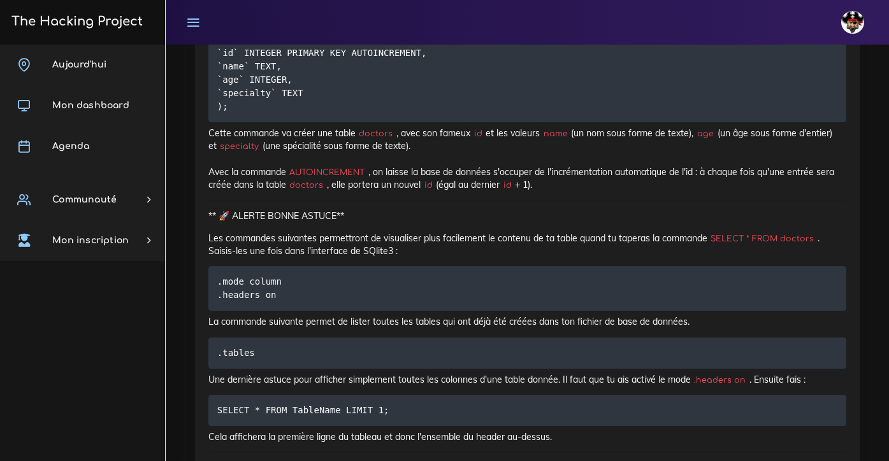
click at [365, 232] on p "Les commandes suivantes permettront de visualiser plus facilement le contenu de…" at bounding box center [527, 245] width 638 height 26
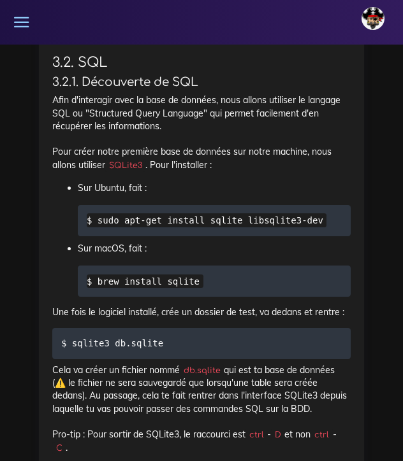
scroll to position [6093, 0]
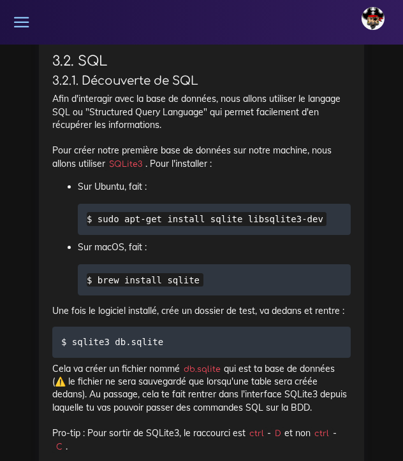
click at [116, 273] on code "$ brew install sqlite" at bounding box center [145, 280] width 117 height 14
drag, startPoint x: 201, startPoint y: 245, endPoint x: 96, endPoint y: 248, distance: 105.2
click at [96, 273] on code "$ brew install sqlite" at bounding box center [145, 280] width 117 height 14
copy code "brew install sqlite"
drag, startPoint x: 162, startPoint y: 308, endPoint x: 71, endPoint y: 307, distance: 90.5
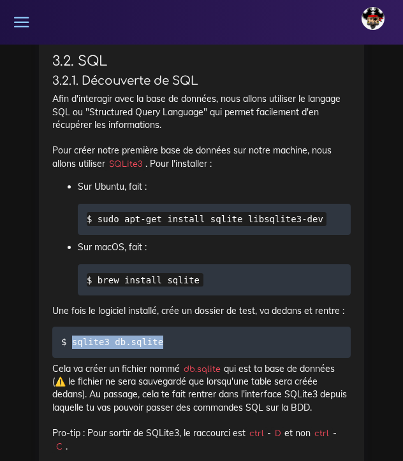
click at [71, 335] on code "$ sqlite3 db.sqlite" at bounding box center [114, 342] width 106 height 14
copy code "sqlite3 db.sqlite"
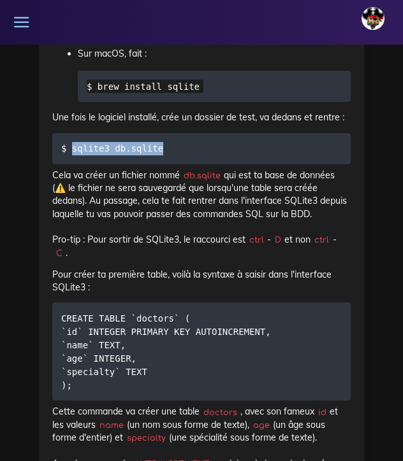
scroll to position [6291, 0]
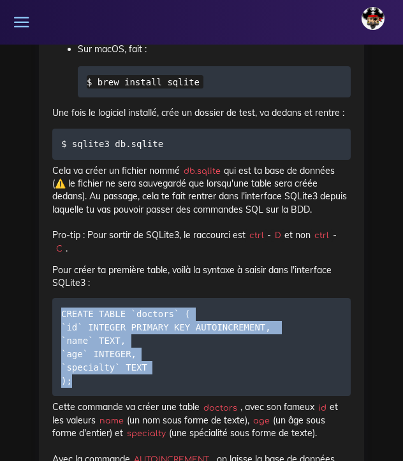
drag, startPoint x: 61, startPoint y: 277, endPoint x: 155, endPoint y: 338, distance: 112.2
click at [155, 338] on pre "CREATE TABLE `doctors` ( `id` INTEGER PRIMARY KEY AUTOINCREMENT, `name` TEXT, `…" at bounding box center [201, 347] width 298 height 98
copy code "CREATE TABLE `doctors` ( `id` INTEGER PRIMARY KEY AUTOINCREMENT, `name` TEXT, `…"
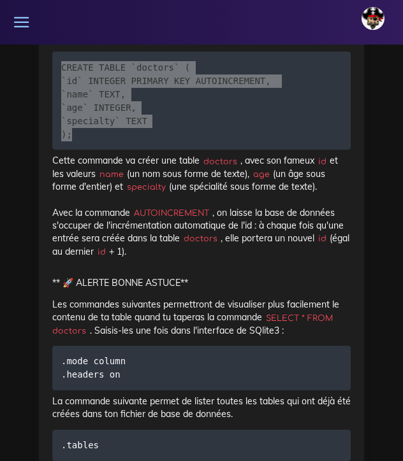
scroll to position [6540, 0]
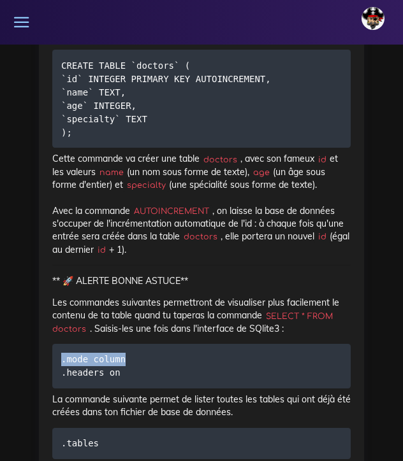
drag, startPoint x: 125, startPoint y: 320, endPoint x: 60, endPoint y: 322, distance: 65.0
click at [60, 344] on pre ".mode column .headers on" at bounding box center [201, 366] width 298 height 45
click at [121, 352] on code ".mode column .headers on" at bounding box center [93, 365] width 64 height 27
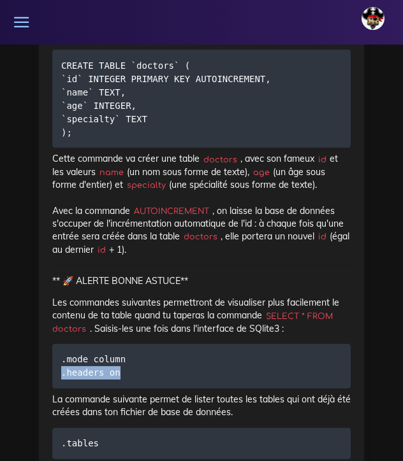
drag, startPoint x: 121, startPoint y: 333, endPoint x: 61, endPoint y: 333, distance: 60.5
click at [61, 344] on pre ".mode column .headers on" at bounding box center [201, 366] width 298 height 45
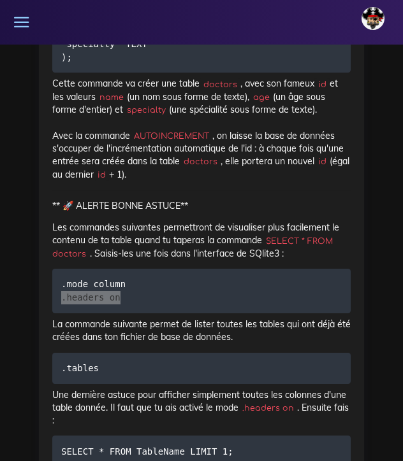
scroll to position [6624, 0]
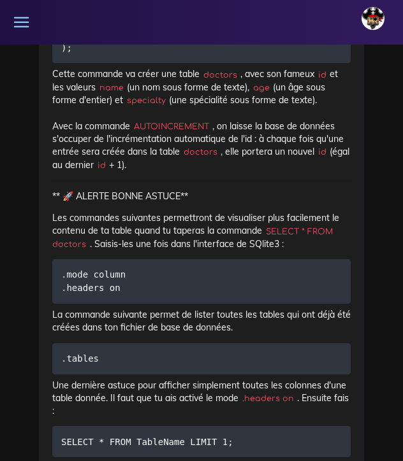
click at [99, 352] on code ".tables" at bounding box center [81, 359] width 41 height 14
drag, startPoint x: 96, startPoint y: 320, endPoint x: 62, endPoint y: 321, distance: 34.4
click at [62, 352] on code ".tables" at bounding box center [81, 359] width 41 height 14
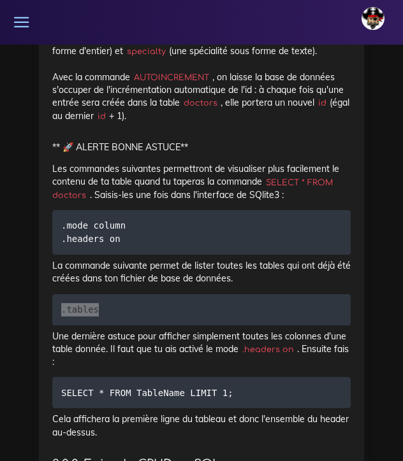
scroll to position [6706, 0]
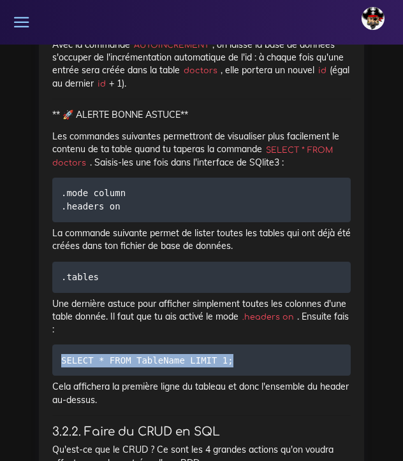
drag, startPoint x: 231, startPoint y: 320, endPoint x: 59, endPoint y: 322, distance: 172.0
click at [59, 345] on pre "SELECT * FROM TableName LIMIT 1;" at bounding box center [201, 360] width 298 height 31
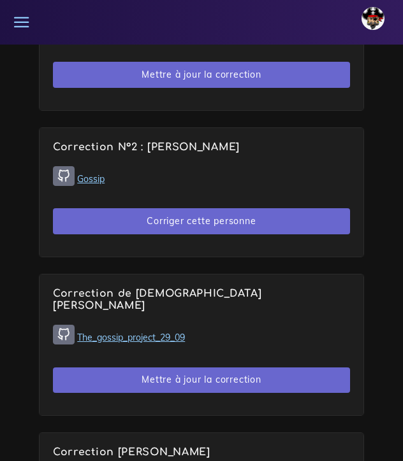
scroll to position [1254, 0]
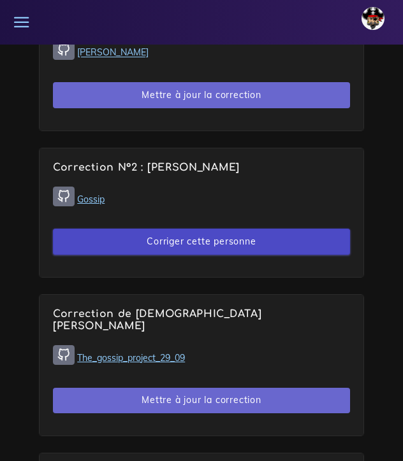
click at [191, 229] on button "Corriger cette personne" at bounding box center [201, 242] width 297 height 26
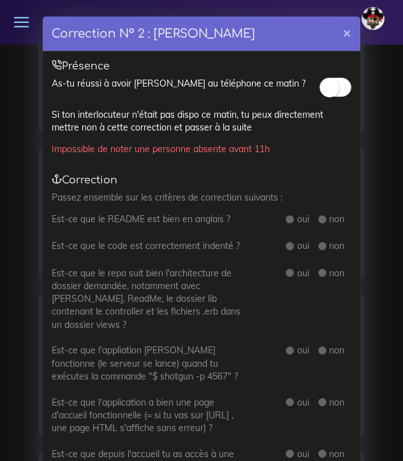
click at [332, 80] on small at bounding box center [329, 87] width 19 height 19
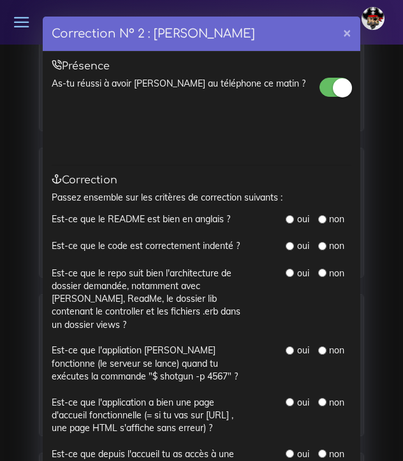
click at [292, 218] on input "radio" at bounding box center [289, 219] width 8 height 8
radio input "true"
click at [289, 243] on input "radio" at bounding box center [289, 246] width 8 height 8
radio input "true"
click at [291, 270] on input "radio" at bounding box center [289, 273] width 8 height 8
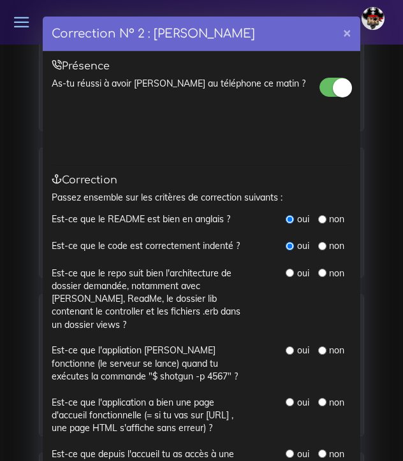
radio input "true"
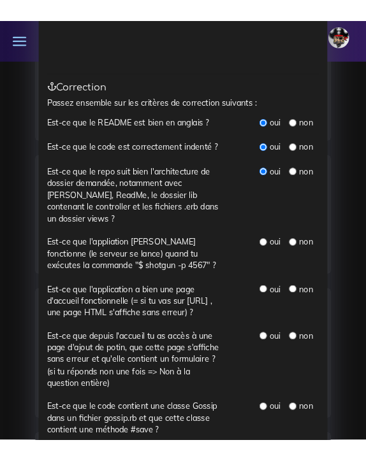
scroll to position [109, 0]
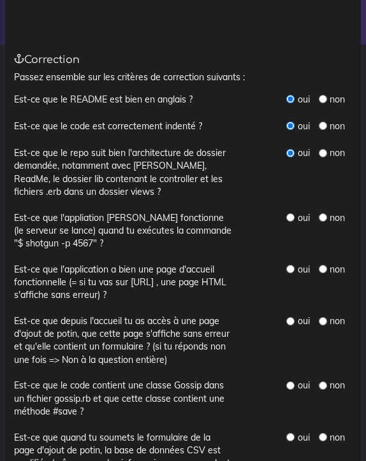
click at [291, 214] on input "radio" at bounding box center [290, 217] width 8 height 8
radio input "true"
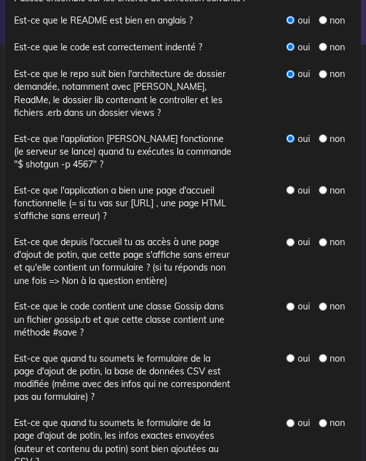
scroll to position [189, 0]
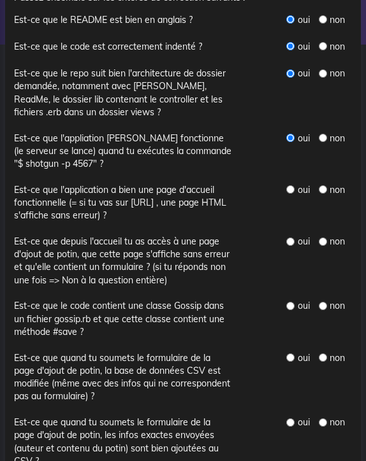
click at [289, 185] on input "radio" at bounding box center [290, 189] width 8 height 8
radio input "true"
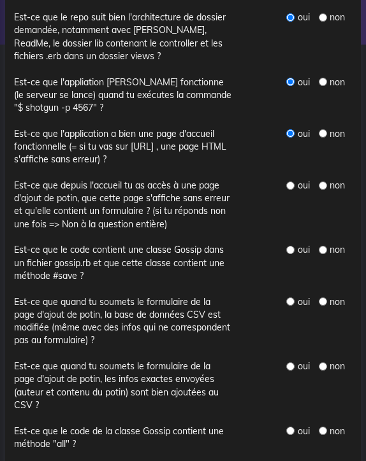
scroll to position [247, 0]
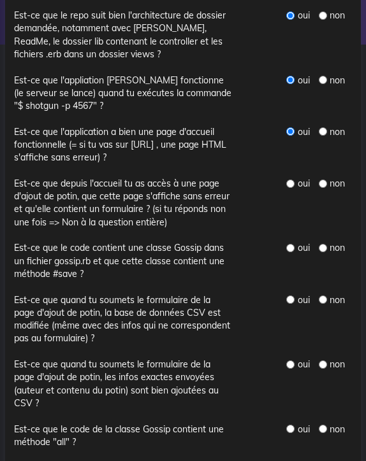
click at [289, 180] on input "radio" at bounding box center [290, 184] width 8 height 8
radio input "true"
click at [291, 244] on input "radio" at bounding box center [290, 248] width 8 height 8
radio input "true"
click at [292, 296] on input "radio" at bounding box center [290, 300] width 8 height 8
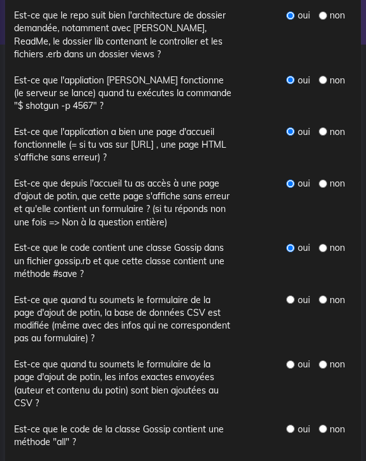
radio input "true"
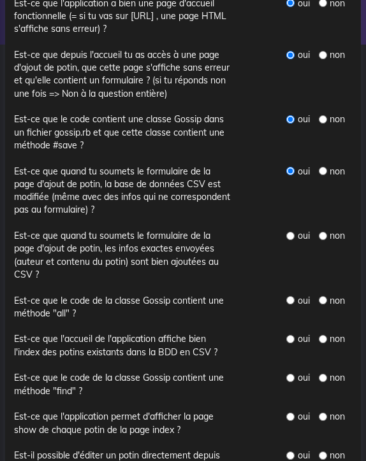
scroll to position [385, 0]
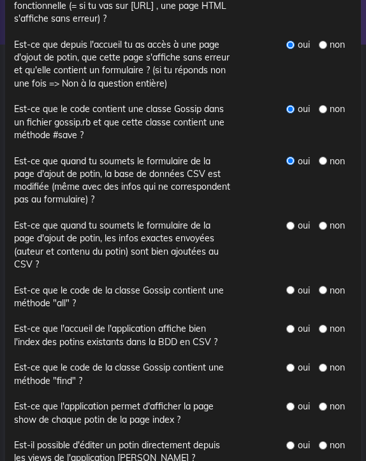
click at [291, 222] on input "radio" at bounding box center [290, 226] width 8 height 8
radio input "true"
click at [292, 286] on input "radio" at bounding box center [290, 290] width 8 height 8
radio input "true"
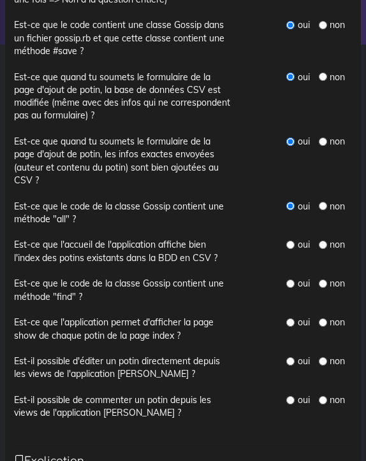
scroll to position [470, 0]
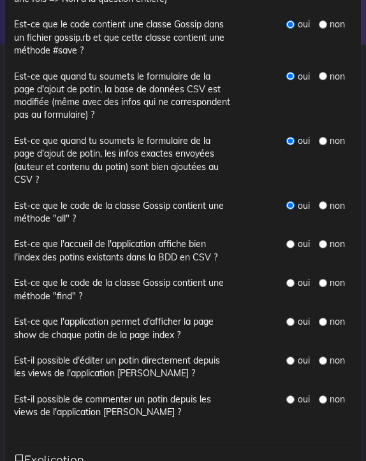
click at [291, 240] on input "radio" at bounding box center [290, 244] width 8 height 8
radio input "true"
click at [292, 279] on input "radio" at bounding box center [290, 283] width 8 height 8
radio input "true"
click at [291, 318] on input "radio" at bounding box center [290, 322] width 8 height 8
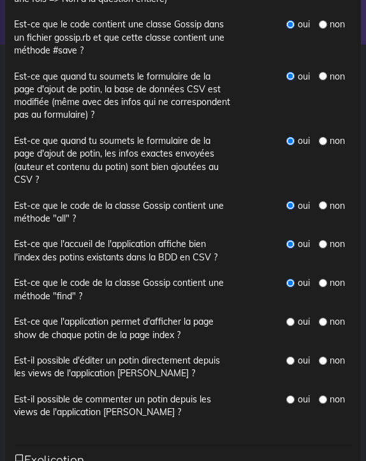
radio input "true"
click at [292, 357] on input "radio" at bounding box center [290, 361] width 8 height 8
radio input "true"
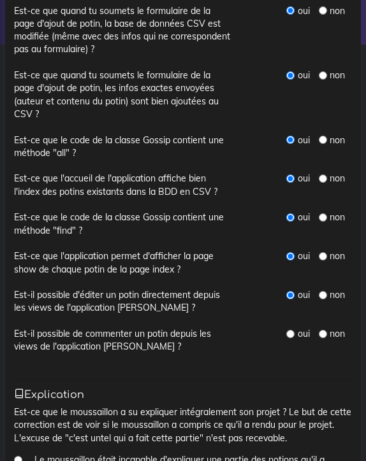
scroll to position [561, 0]
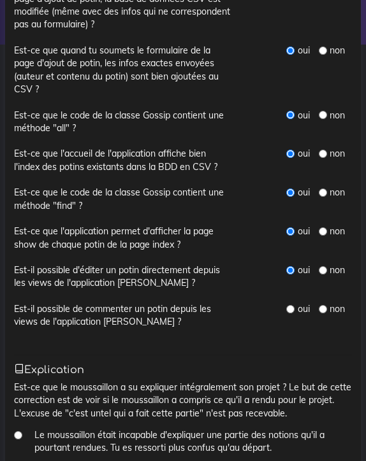
click at [322, 305] on input "radio" at bounding box center [323, 309] width 8 height 8
radio input "true"
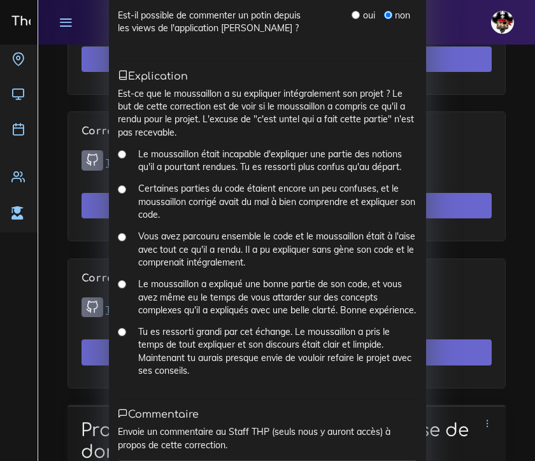
scroll to position [935, 0]
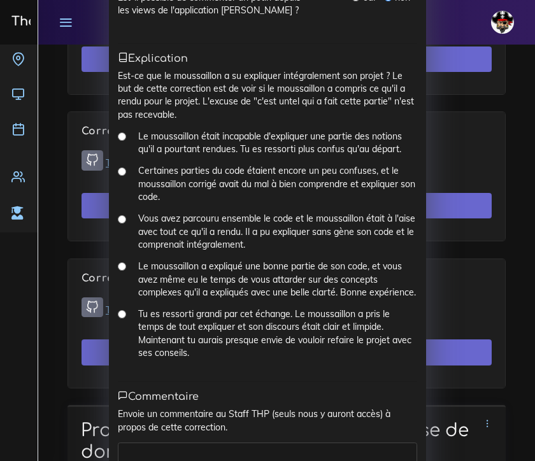
click at [124, 263] on input "Le moussaillon a expliqué une bonne partie de son code, et vous avez même eu le…" at bounding box center [122, 267] width 8 height 8
radio input "true"
click at [138, 443] on textarea at bounding box center [267, 461] width 299 height 37
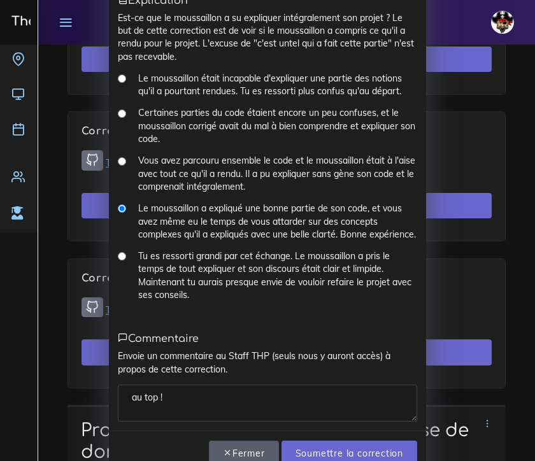
scroll to position [993, 0]
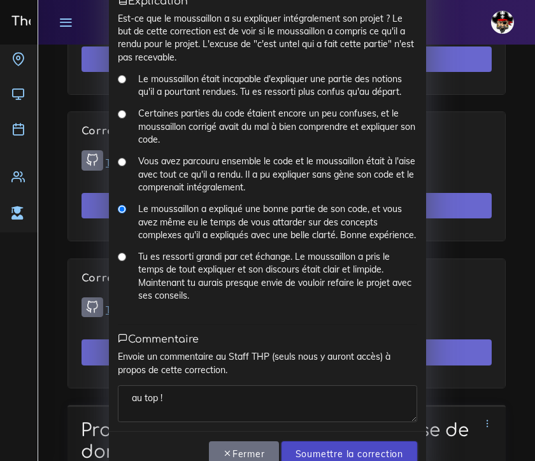
type textarea "au top !"
click at [350, 442] on input "Soumettre la correction" at bounding box center [350, 455] width 136 height 26
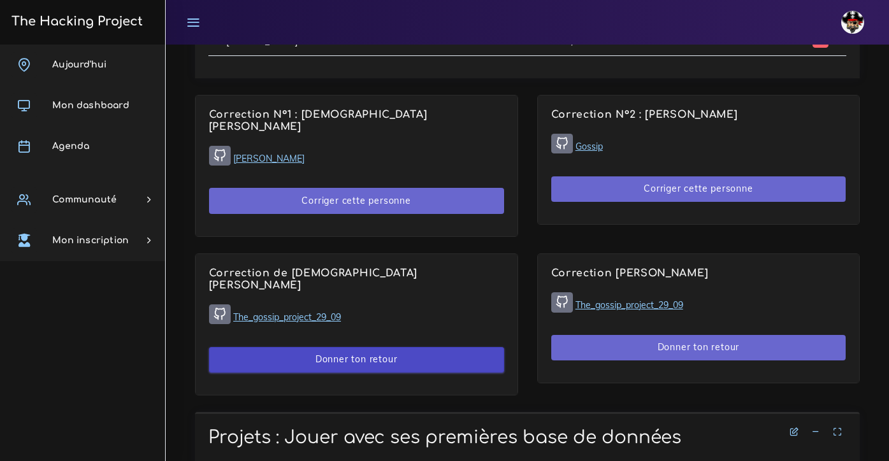
scroll to position [812, 0]
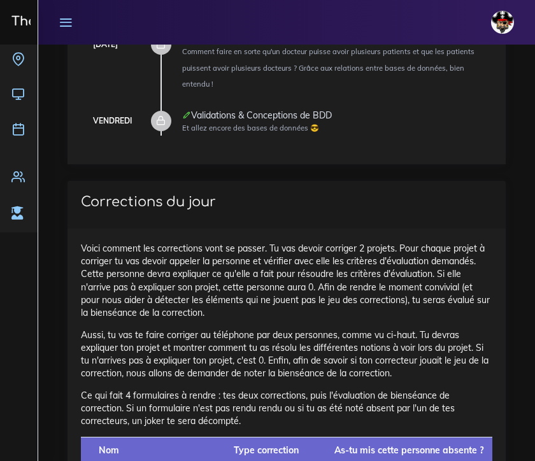
scroll to position [218, 0]
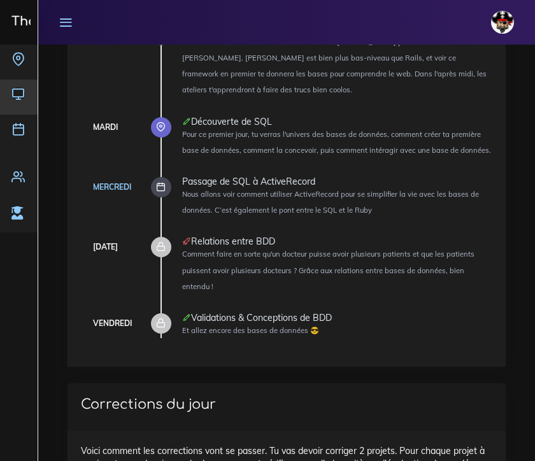
click at [20, 94] on icon at bounding box center [17, 93] width 13 height 13
click at [24, 130] on icon at bounding box center [17, 128] width 13 height 13
click at [17, 133] on icon at bounding box center [17, 128] width 13 height 13
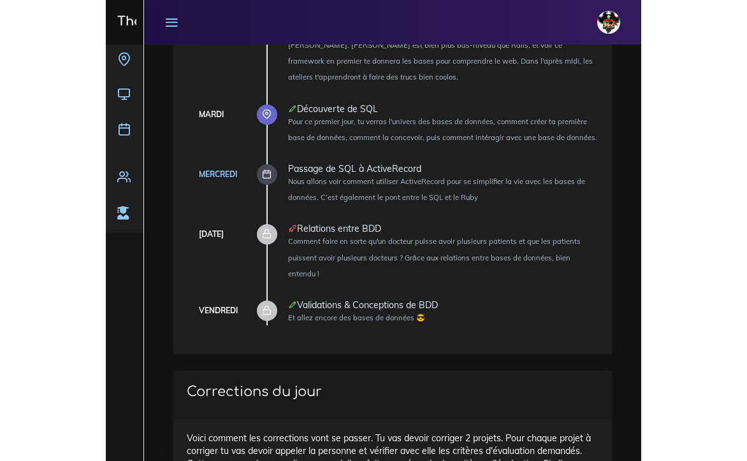
scroll to position [236, 0]
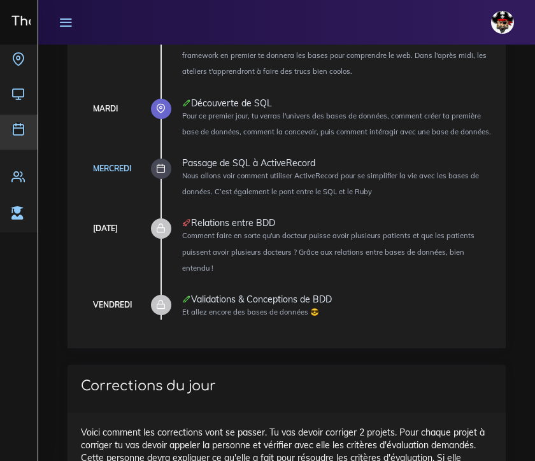
click at [20, 131] on icon at bounding box center [17, 128] width 13 height 13
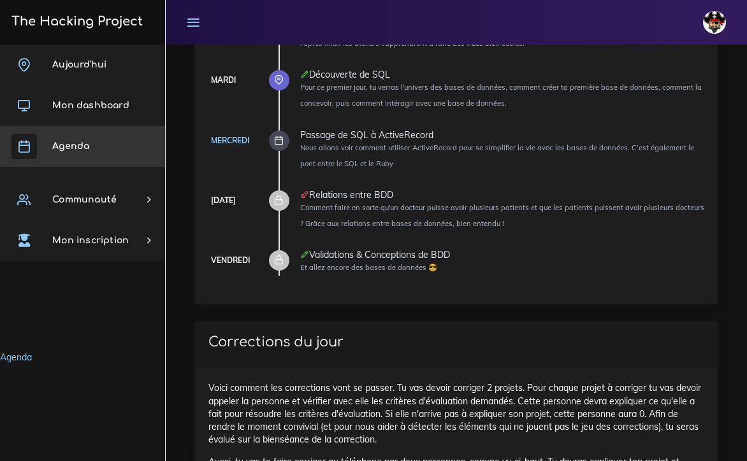
click at [45, 145] on link "Agenda" at bounding box center [82, 146] width 165 height 41
click at [76, 148] on span "Agenda" at bounding box center [70, 146] width 37 height 10
click at [23, 145] on icon at bounding box center [23, 146] width 25 height 25
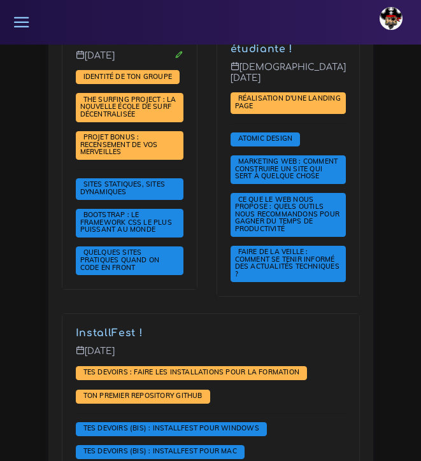
scroll to position [718, 0]
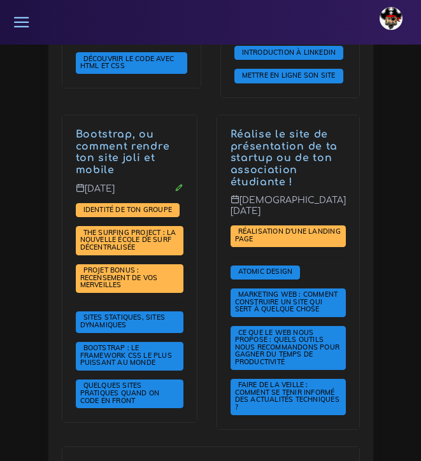
click at [15, 18] on icon at bounding box center [22, 22] width 18 height 18
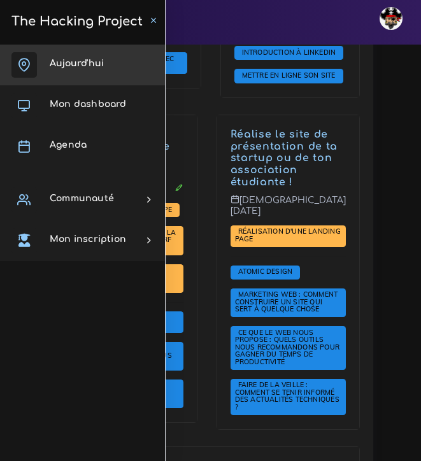
click at [56, 62] on span "Aujourd'hui" at bounding box center [77, 64] width 54 height 10
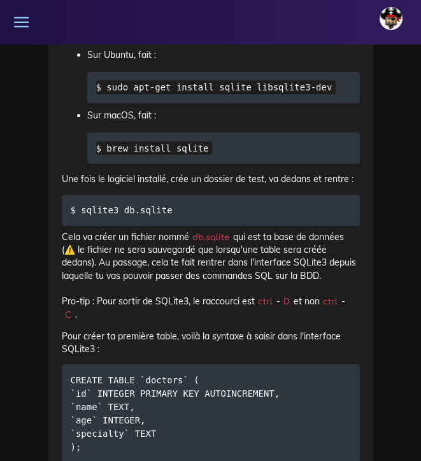
scroll to position [6224, 0]
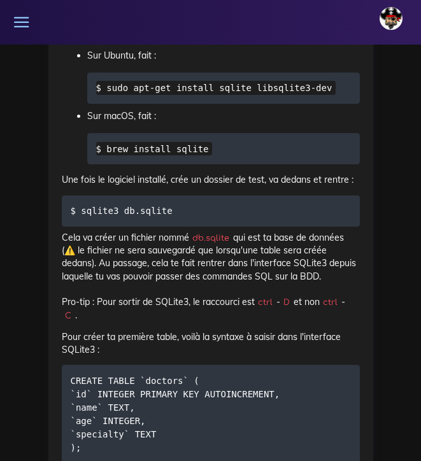
click at [172, 204] on code "$ sqlite3 db.sqlite" at bounding box center [124, 211] width 106 height 14
drag, startPoint x: 172, startPoint y: 175, endPoint x: 90, endPoint y: 179, distance: 81.6
click at [90, 204] on code "$ sqlite3 db.sqlite" at bounding box center [124, 211] width 106 height 14
copy div "sqlite3 db.sqlite"
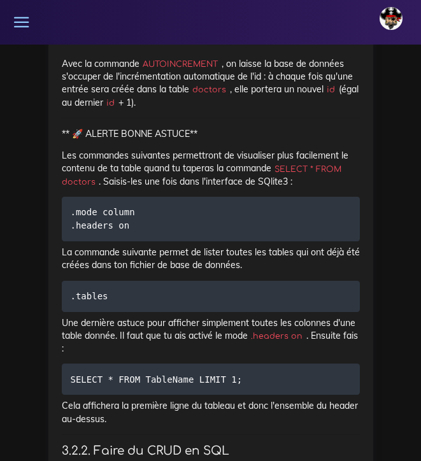
scroll to position [6687, 0]
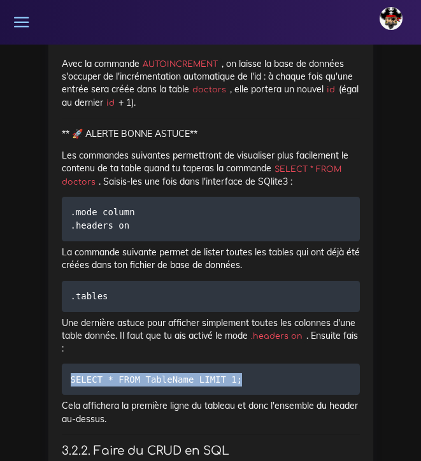
drag, startPoint x: 241, startPoint y: 340, endPoint x: 62, endPoint y: 342, distance: 179.0
click at [62, 364] on pre "SELECT * FROM TableName LIMIT 1;" at bounding box center [211, 379] width 298 height 31
copy code "SELECT * FROM TableName LIMIT 1;"
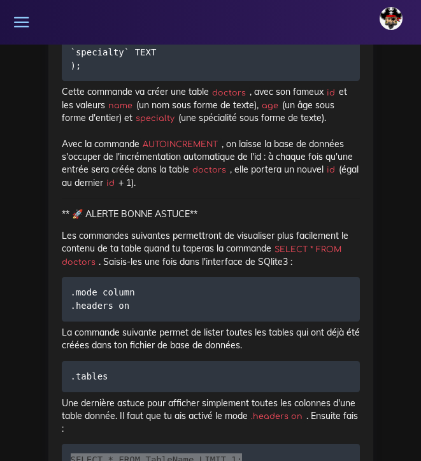
scroll to position [6608, 0]
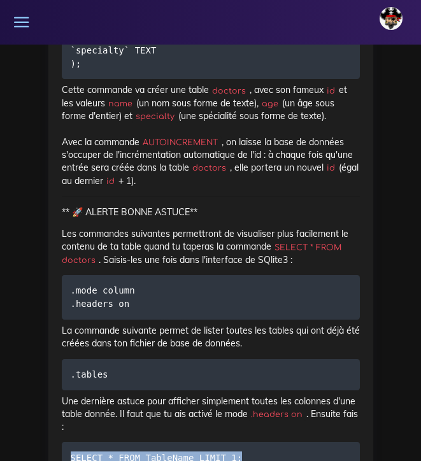
drag, startPoint x: 94, startPoint y: 221, endPoint x: 278, endPoint y: 205, distance: 185.5
click at [278, 241] on code "SELECT * FROM doctors" at bounding box center [202, 253] width 280 height 25
copy p "SELECT * FROM doctors"
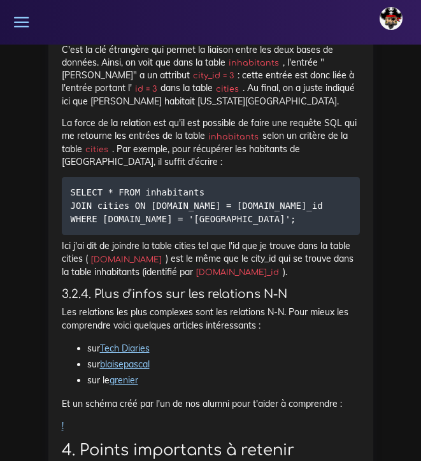
scroll to position [8009, 0]
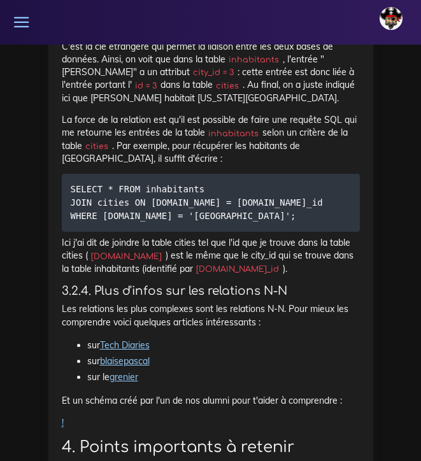
click at [136, 340] on link "Tech Diaries" at bounding box center [125, 345] width 50 height 11
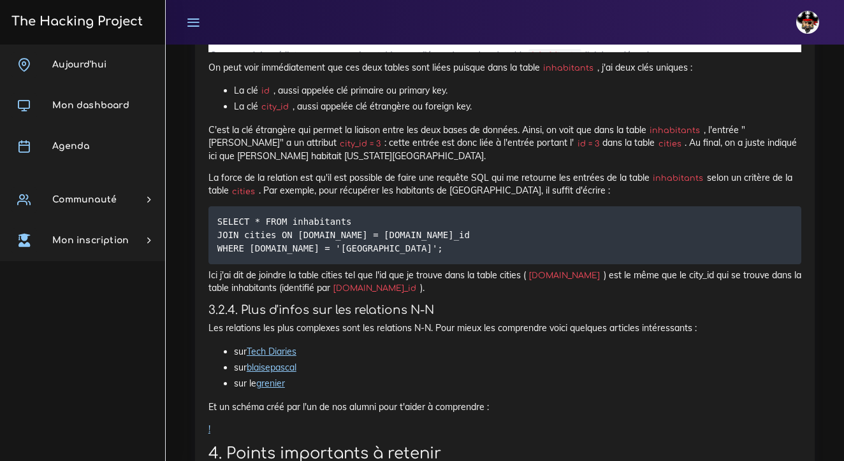
scroll to position [5887, 0]
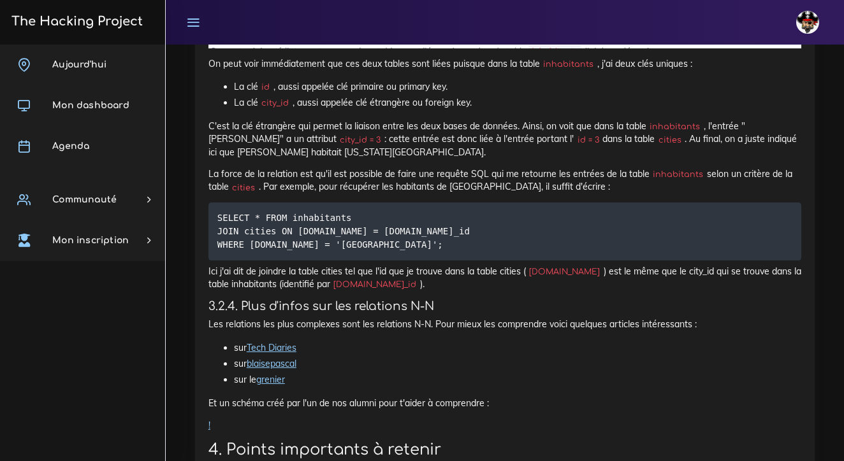
click at [266, 358] on link "blaisepascal" at bounding box center [272, 363] width 50 height 11
click at [275, 374] on link "grenier" at bounding box center [270, 379] width 29 height 11
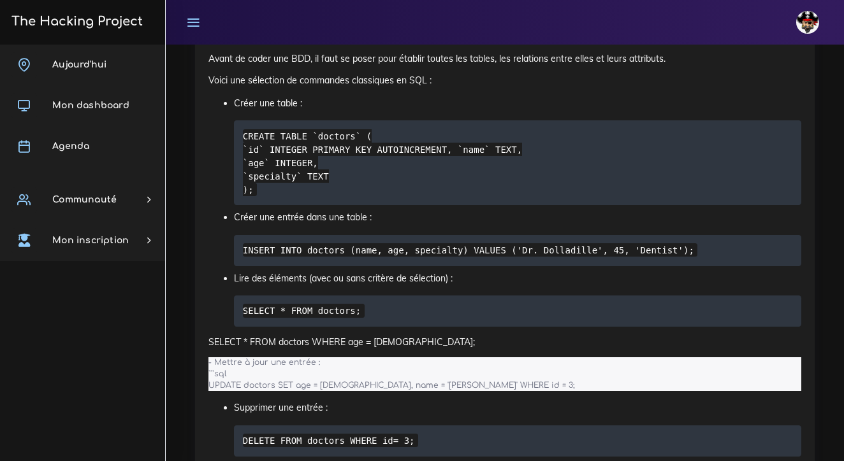
scroll to position [6334, 0]
drag, startPoint x: 341, startPoint y: 227, endPoint x: 312, endPoint y: 220, distance: 30.0
click at [312, 336] on p "SELECT * FROM doctors WHERE age = [DEMOGRAPHIC_DATA];" at bounding box center [504, 342] width 593 height 13
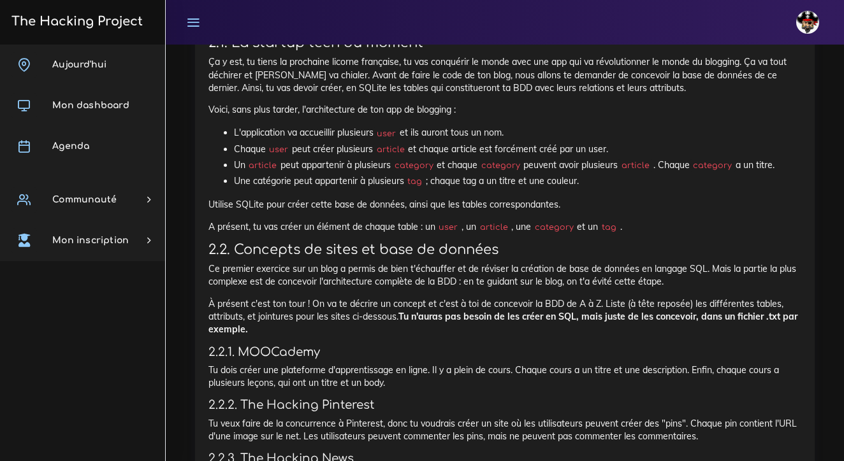
scroll to position [1453, 0]
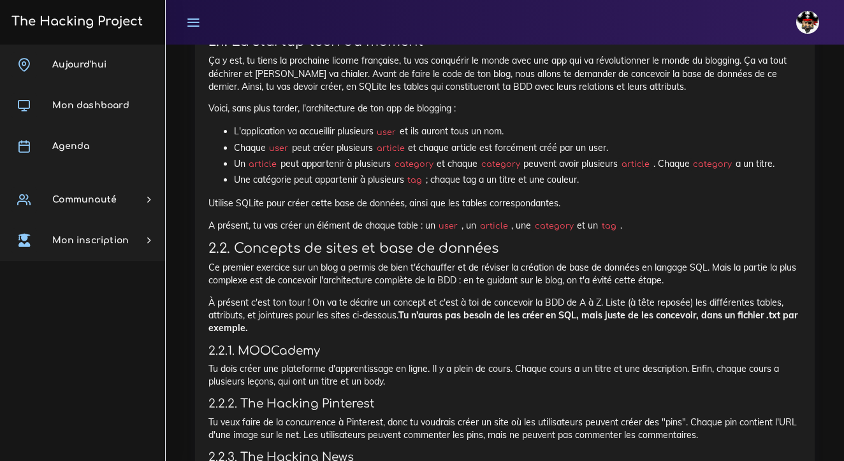
click at [421, 296] on p "À présent c'est ton tour ! On va te décrire un concept et c'est à toi de concev…" at bounding box center [504, 315] width 593 height 39
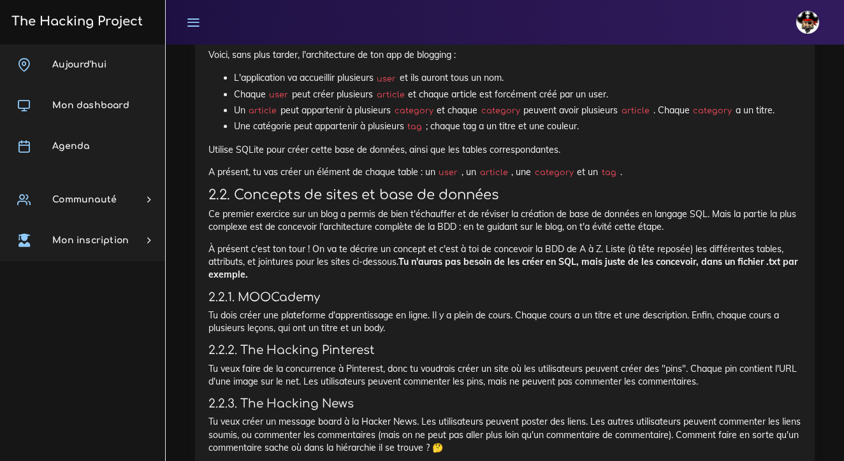
scroll to position [1509, 0]
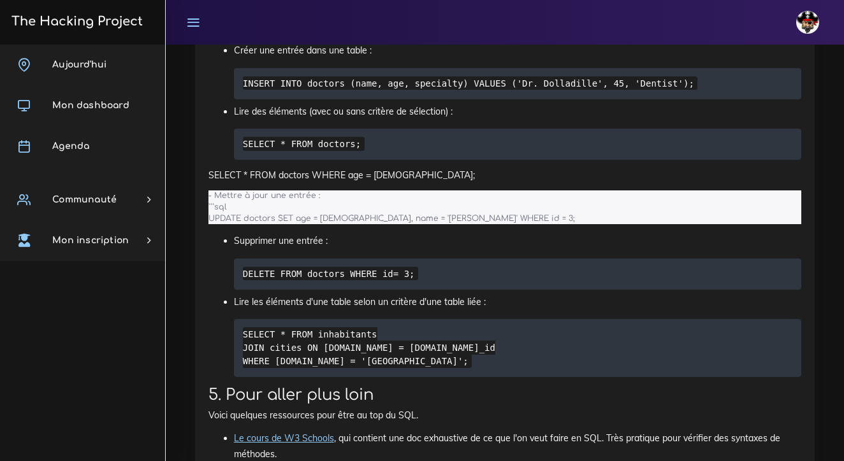
scroll to position [6500, 0]
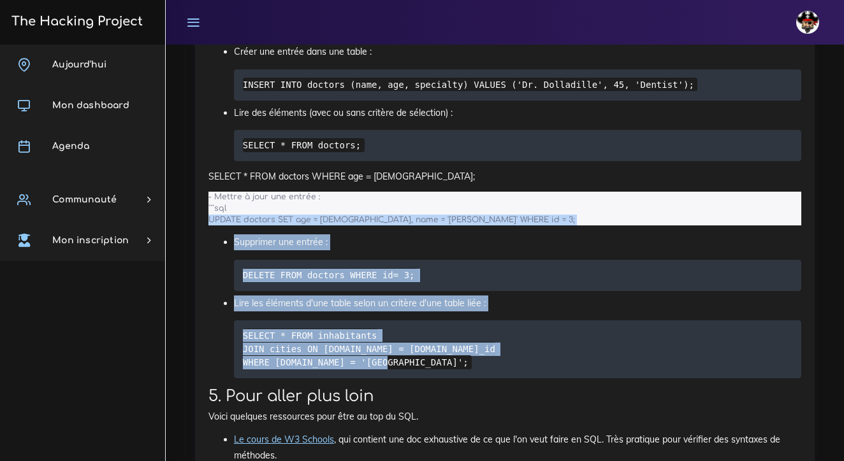
drag, startPoint x: 406, startPoint y: 255, endPoint x: 234, endPoint y: 101, distance: 231.0
click at [403, 320] on pre "SELECT * FROM inhabitants JOIN cities ON [DOMAIN_NAME] = [DOMAIN_NAME]_id WHERE…" at bounding box center [517, 349] width 567 height 58
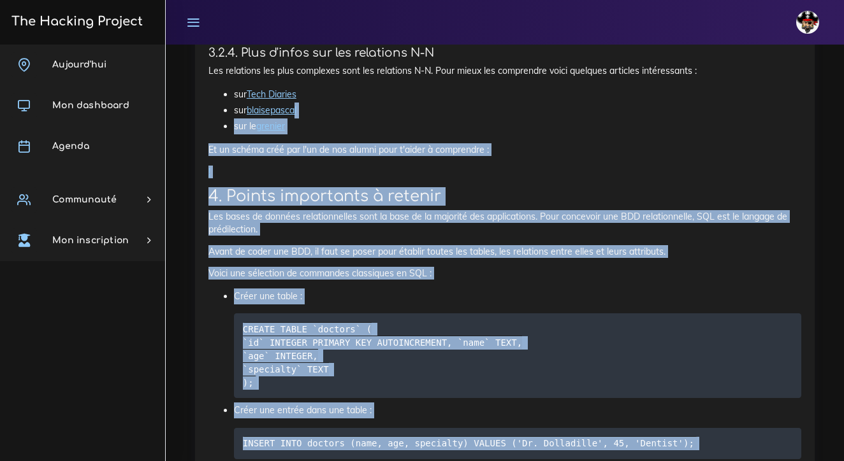
scroll to position [6136, 0]
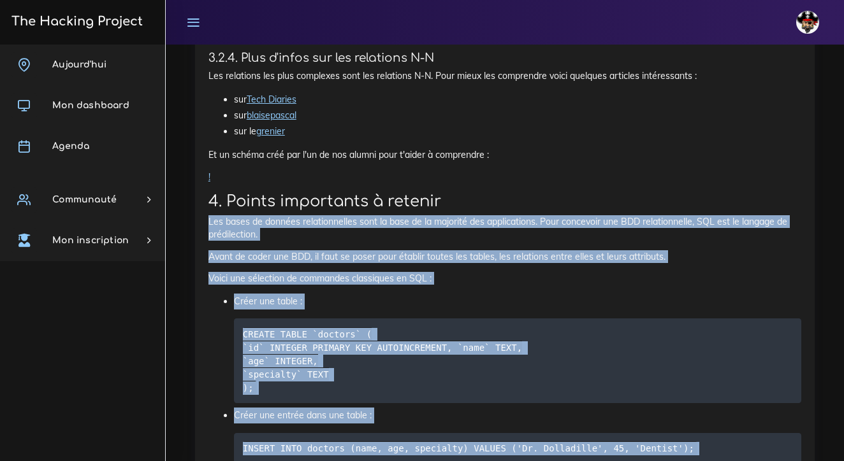
drag, startPoint x: 396, startPoint y: 255, endPoint x: 206, endPoint y: 96, distance: 247.4
copy div "Lor ipsum do sitamet consecteturadi elit se doei te in utlabore etd magnaaliqua…"
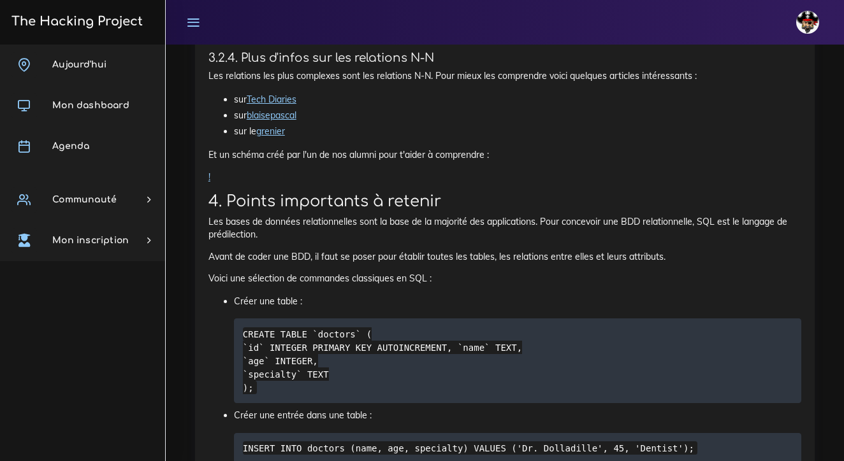
drag, startPoint x: 545, startPoint y: 448, endPoint x: 742, endPoint y: 99, distance: 400.8
click at [742, 215] on p "Les bases de données relationnelles sont la base de la majorité des application…" at bounding box center [504, 228] width 593 height 26
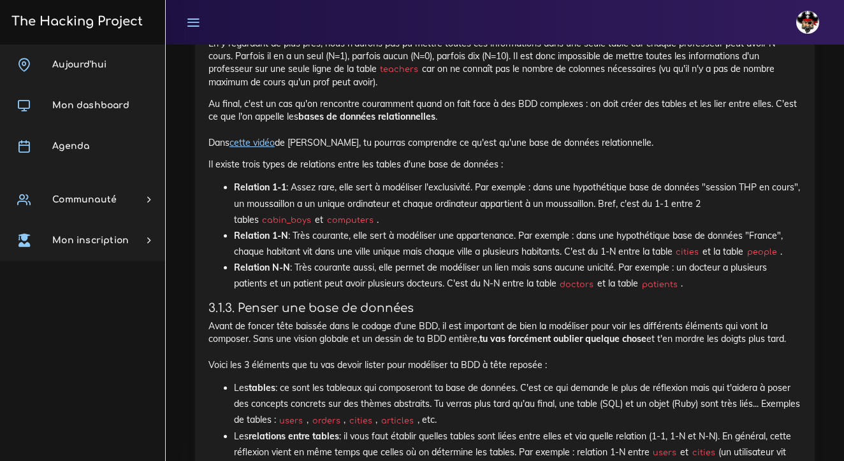
scroll to position [3608, 0]
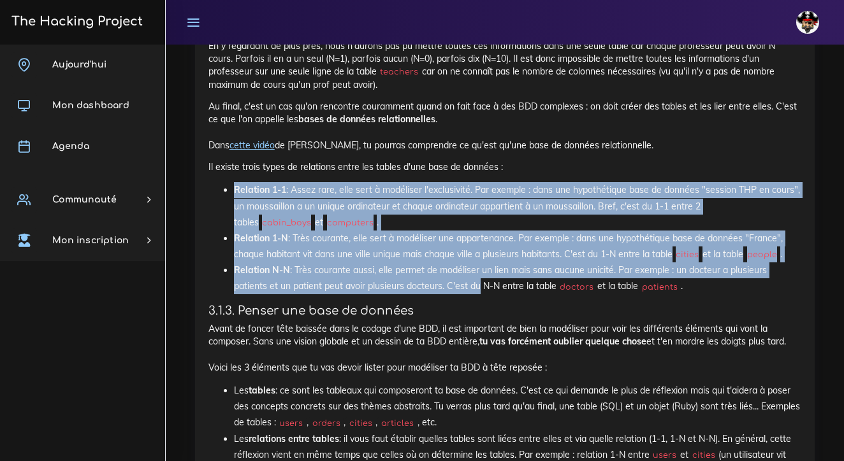
drag, startPoint x: 225, startPoint y: 86, endPoint x: 477, endPoint y: 186, distance: 270.8
click at [477, 186] on ul "Relation 1-1 : Assez rare, elle sert à modéliser l'exclusivité. Par exemple : d…" at bounding box center [504, 238] width 593 height 112
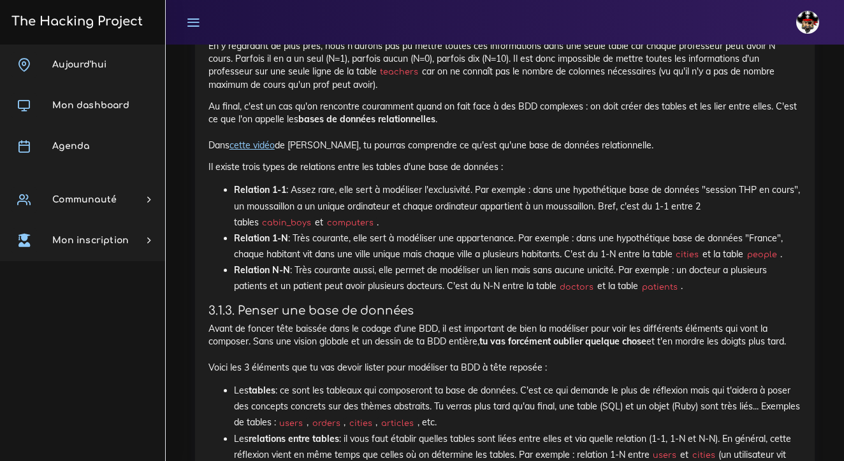
click at [693, 263] on li "Relation N-N : Très courante aussi, elle permet de modéliser un lien mais sans …" at bounding box center [517, 279] width 567 height 32
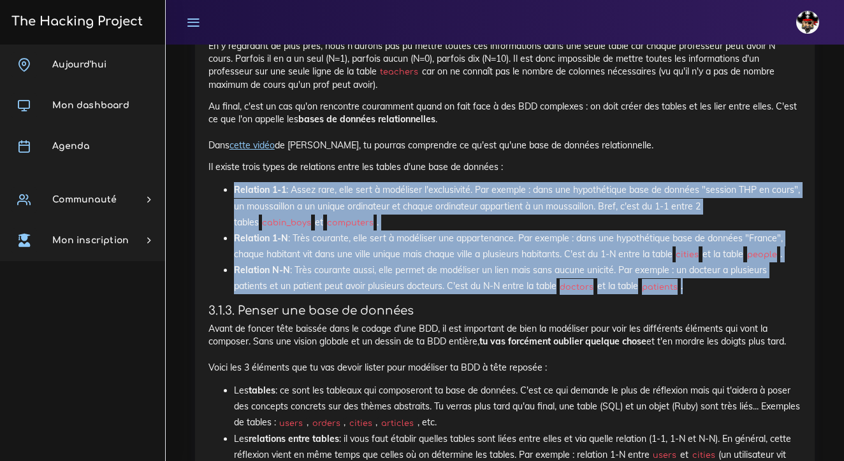
drag, startPoint x: 690, startPoint y: 184, endPoint x: 204, endPoint y: 84, distance: 496.3
copy ul "Relation 1-1 : Assez rare, elle sert à modéliser l'exclusivité. Par exemple : d…"
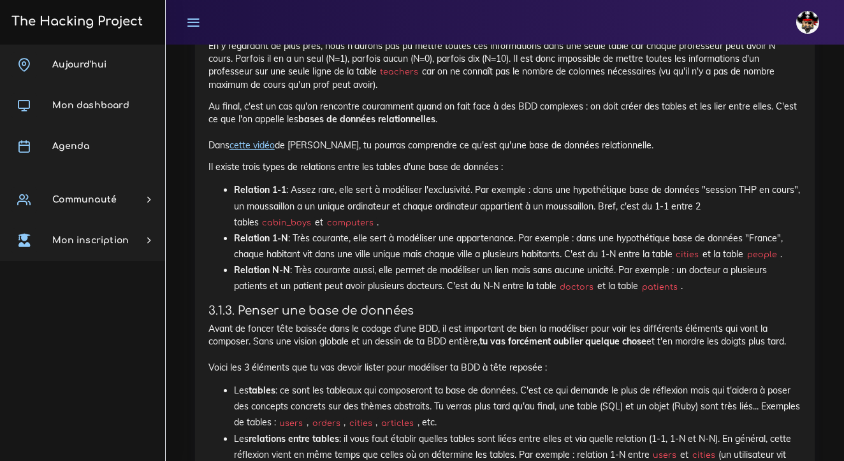
click at [210, 322] on p "Avant de foncer tête baissée dans le codage d'une BDD, il est important de bien…" at bounding box center [504, 348] width 593 height 52
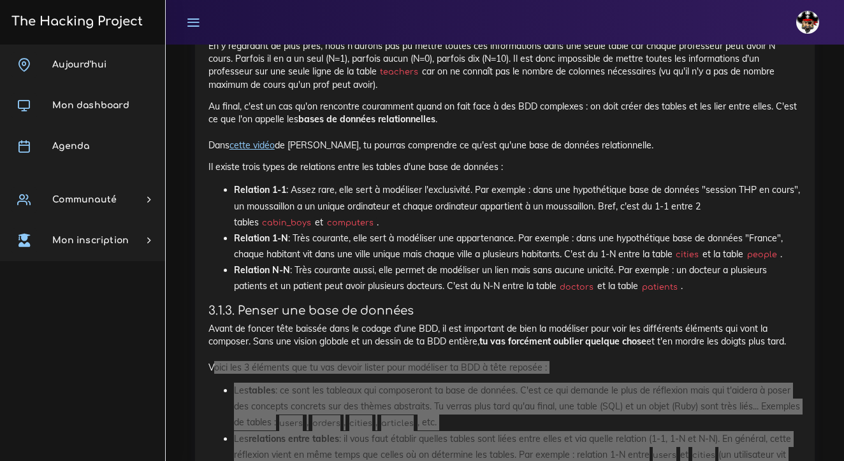
drag, startPoint x: 210, startPoint y: 261, endPoint x: 454, endPoint y: 377, distance: 270.5
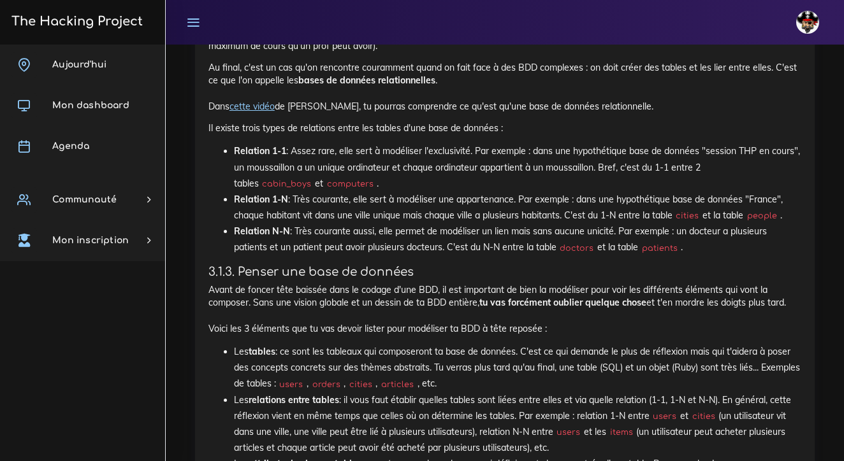
scroll to position [3643, 0]
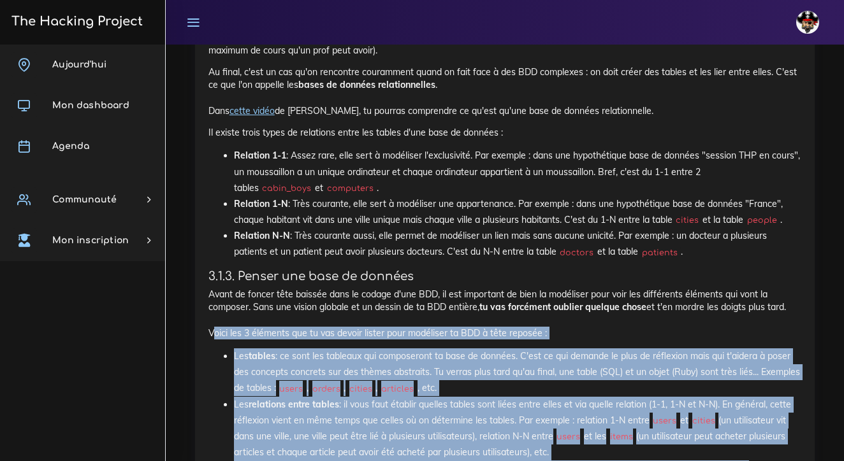
drag, startPoint x: 484, startPoint y: 380, endPoint x: 183, endPoint y: 226, distance: 338.2
copy div "Lorem ips 4 dolorsit ame co adi elitse doeius temp incididun ut LAB e dolo magn…"
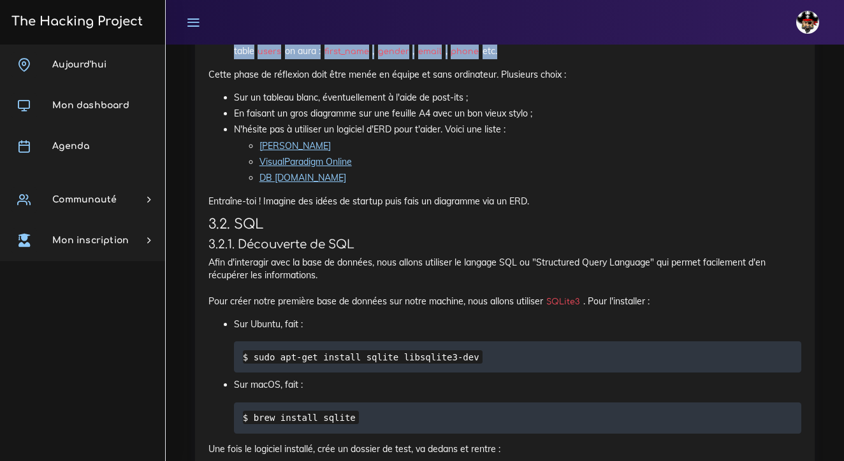
scroll to position [3983, 0]
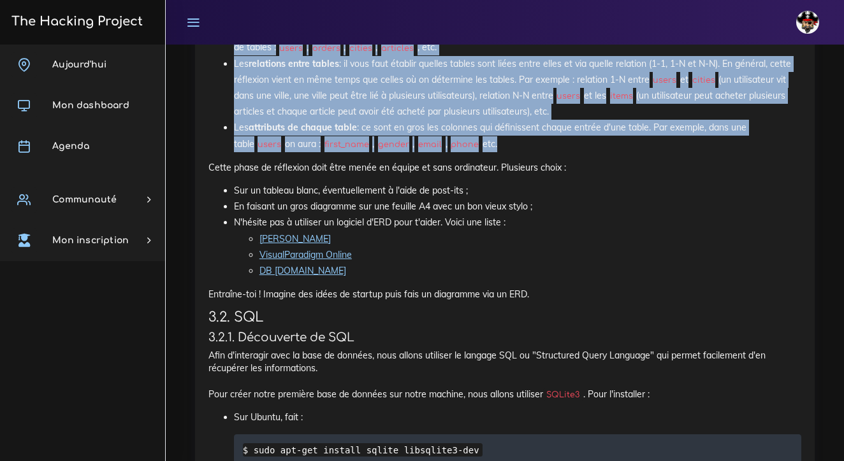
click at [287, 265] on link "DB [DOMAIN_NAME]" at bounding box center [302, 270] width 87 height 11
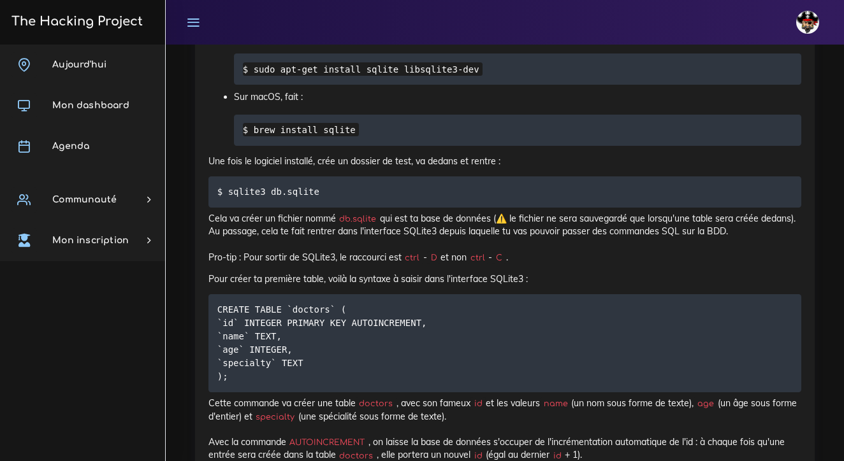
scroll to position [4349, 0]
